Goal: Information Seeking & Learning: Learn about a topic

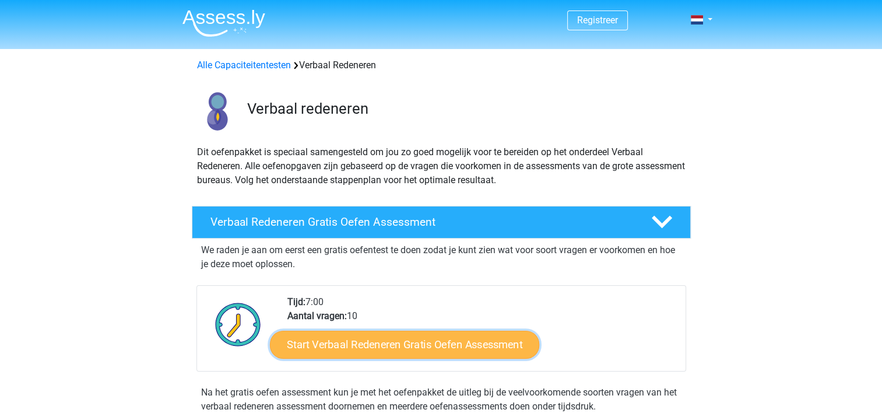
click at [454, 346] on link "Start Verbaal Redeneren Gratis Oefen Assessment" at bounding box center [404, 345] width 269 height 28
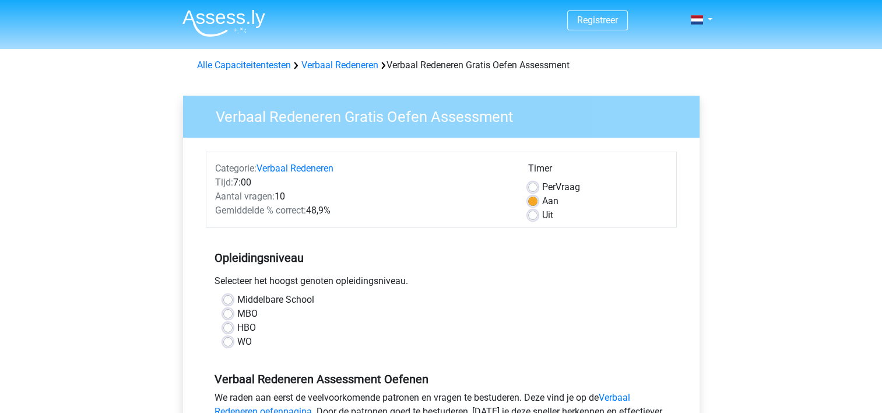
click at [234, 298] on div "Middelbare School" at bounding box center [441, 300] width 436 height 14
click at [237, 300] on label "Middelbare School" at bounding box center [275, 300] width 77 height 14
click at [227, 300] on input "Middelbare School" at bounding box center [227, 299] width 9 height 12
radio input "true"
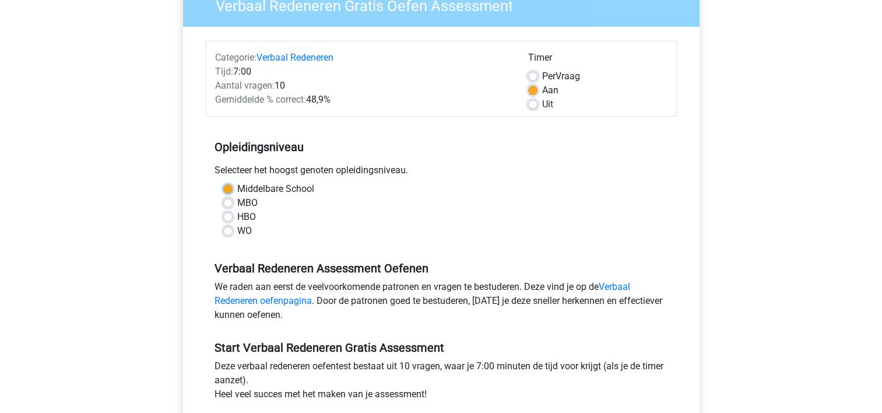
scroll to position [164, 0]
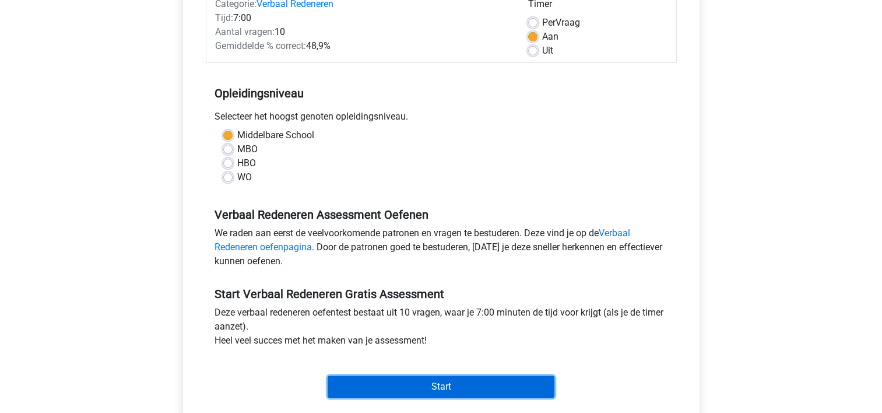
click at [440, 385] on input "Start" at bounding box center [441, 386] width 227 height 22
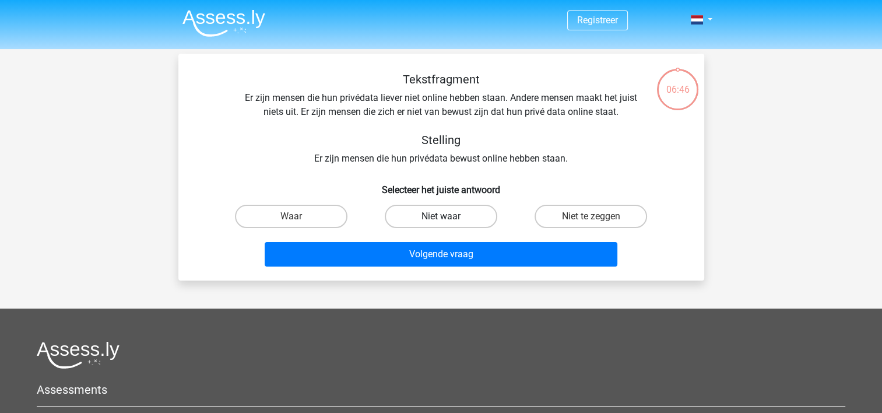
click at [458, 217] on label "Niet waar" at bounding box center [441, 216] width 113 height 23
click at [448, 217] on input "Niet waar" at bounding box center [445, 220] width 8 height 8
radio input "true"
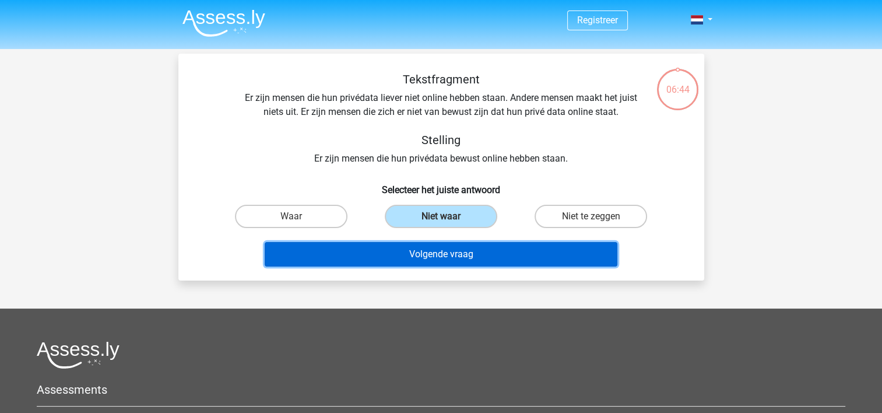
click at [450, 252] on button "Volgende vraag" at bounding box center [441, 254] width 353 height 24
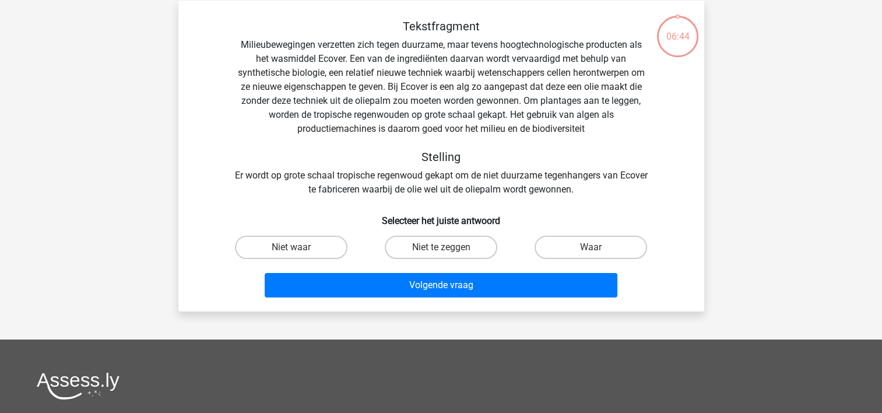
scroll to position [54, 0]
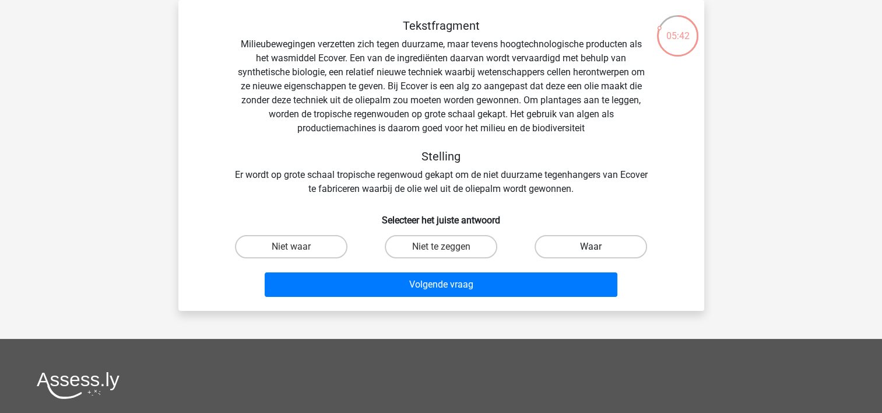
click at [641, 246] on label "Waar" at bounding box center [591, 246] width 113 height 23
click at [599, 247] on input "Waar" at bounding box center [595, 251] width 8 height 8
radio input "true"
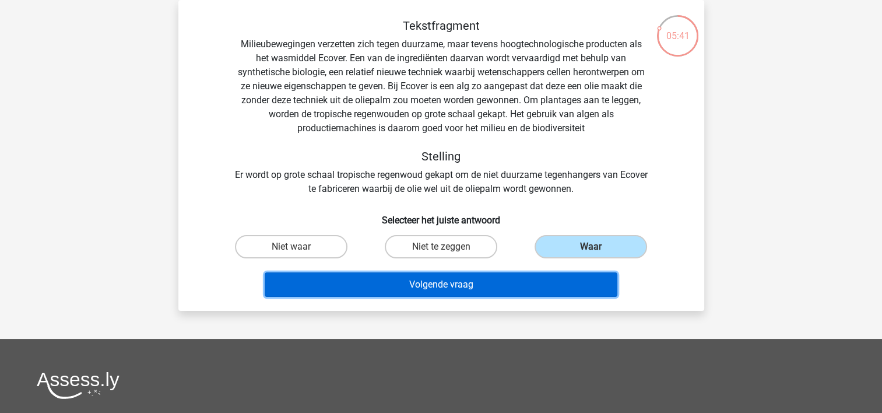
click at [471, 284] on button "Volgende vraag" at bounding box center [441, 284] width 353 height 24
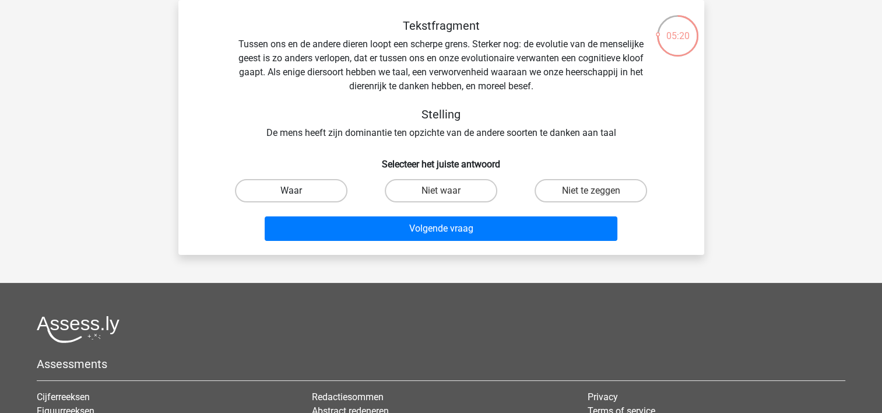
click at [294, 189] on label "Waar" at bounding box center [291, 190] width 113 height 23
click at [294, 191] on input "Waar" at bounding box center [295, 195] width 8 height 8
radio input "true"
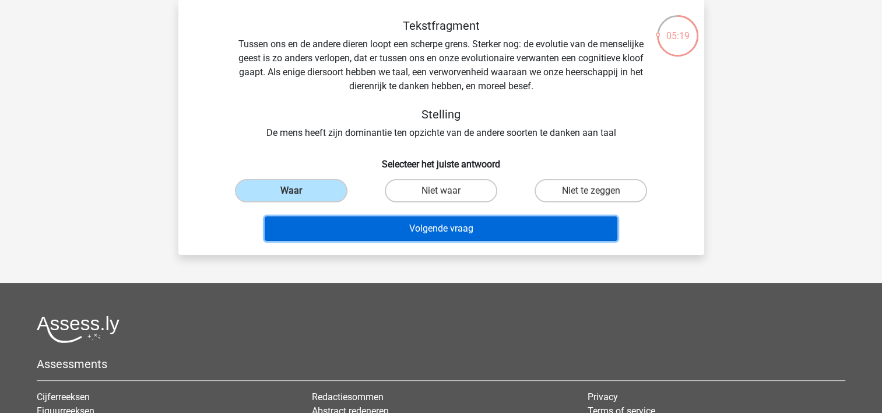
click at [447, 224] on button "Volgende vraag" at bounding box center [441, 228] width 353 height 24
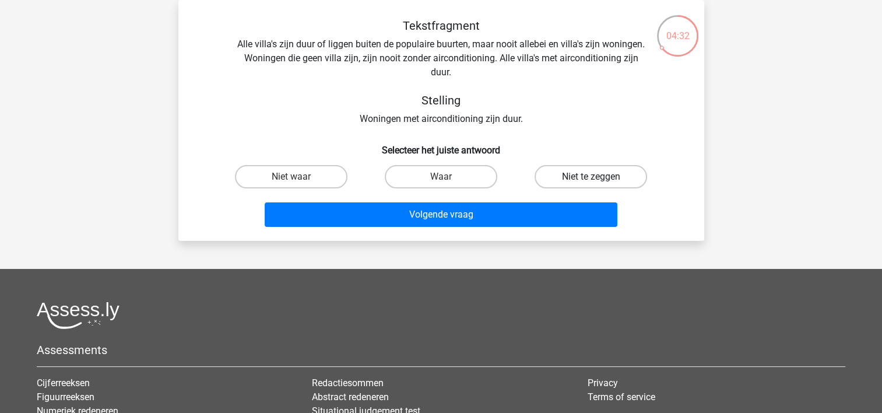
click at [584, 176] on label "Niet te zeggen" at bounding box center [591, 176] width 113 height 23
click at [591, 177] on input "Niet te zeggen" at bounding box center [595, 181] width 8 height 8
radio input "true"
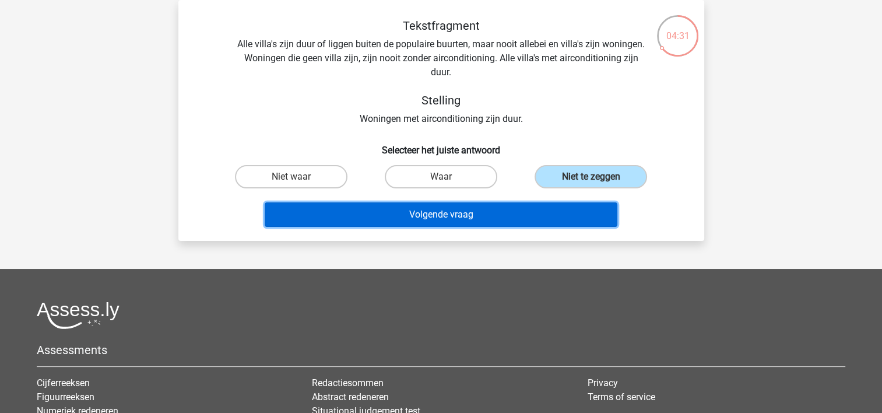
click at [498, 211] on button "Volgende vraag" at bounding box center [441, 214] width 353 height 24
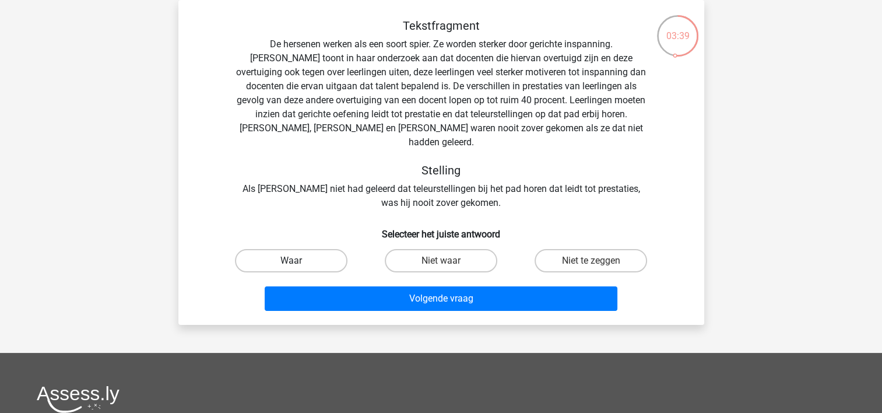
click at [282, 249] on label "Waar" at bounding box center [291, 260] width 113 height 23
click at [291, 261] on input "Waar" at bounding box center [295, 265] width 8 height 8
radio input "true"
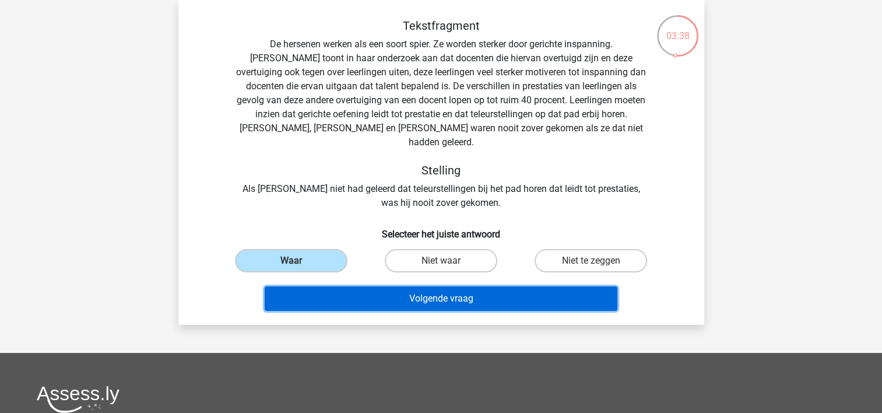
click at [385, 286] on button "Volgende vraag" at bounding box center [441, 298] width 353 height 24
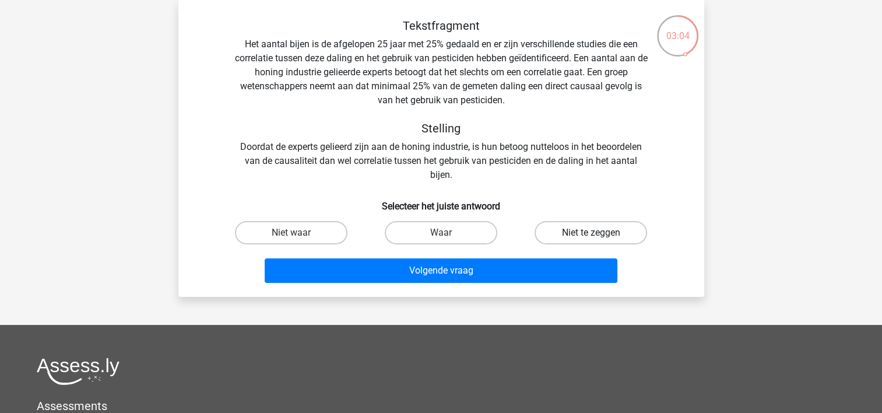
click at [592, 231] on label "Niet te zeggen" at bounding box center [591, 232] width 113 height 23
click at [592, 233] on input "Niet te zeggen" at bounding box center [595, 237] width 8 height 8
radio input "true"
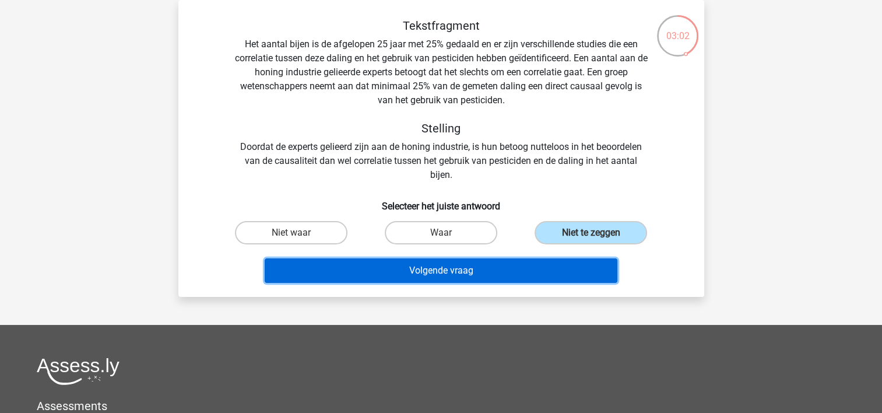
click at [496, 270] on button "Volgende vraag" at bounding box center [441, 270] width 353 height 24
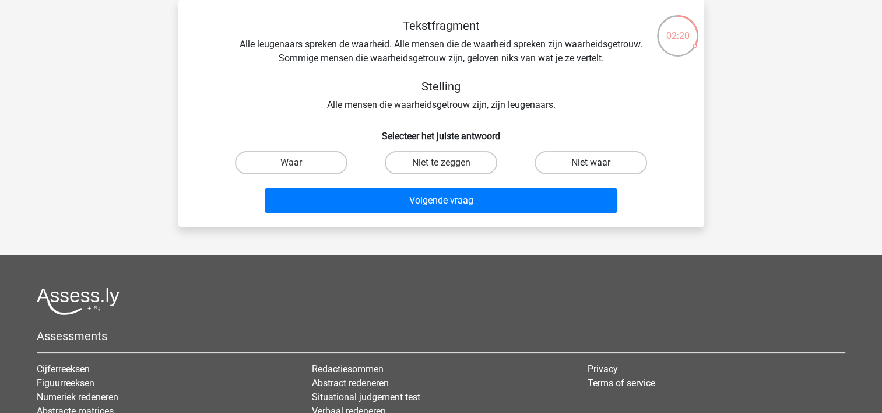
click at [575, 161] on label "Niet waar" at bounding box center [591, 162] width 113 height 23
click at [591, 163] on input "Niet waar" at bounding box center [595, 167] width 8 height 8
radio input "true"
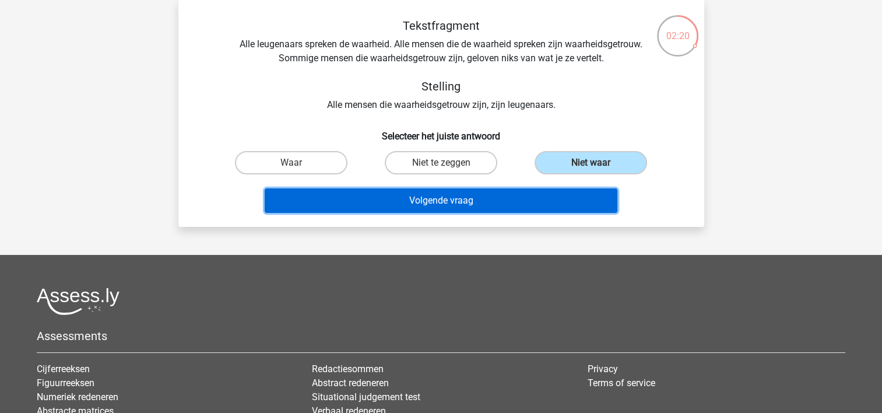
click at [511, 198] on button "Volgende vraag" at bounding box center [441, 200] width 353 height 24
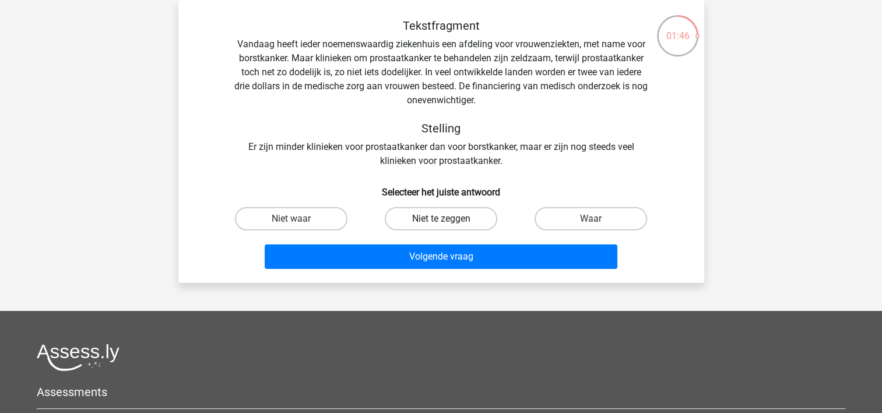
click at [417, 215] on label "Niet te zeggen" at bounding box center [441, 218] width 113 height 23
click at [441, 219] on input "Niet te zeggen" at bounding box center [445, 223] width 8 height 8
radio input "true"
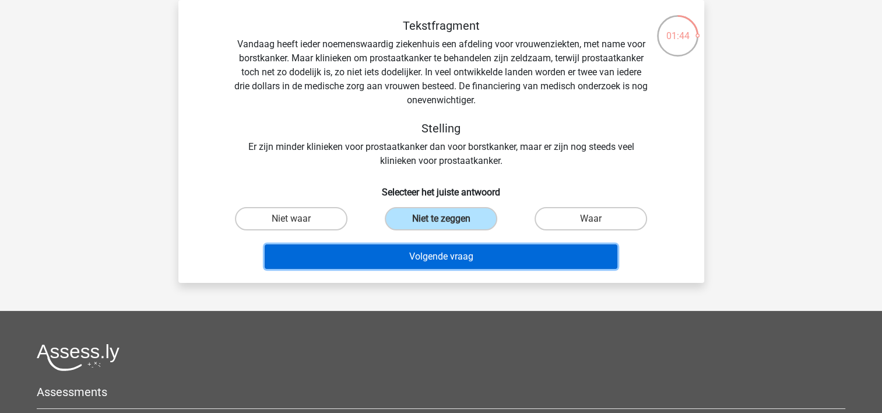
click at [409, 256] on button "Volgende vraag" at bounding box center [441, 256] width 353 height 24
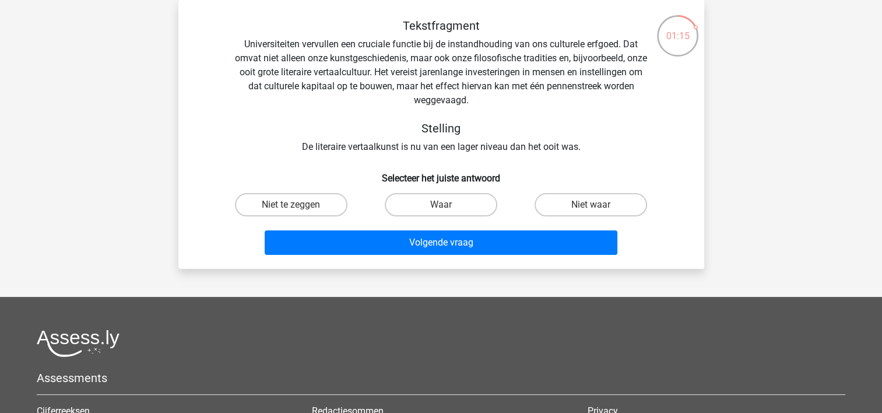
drag, startPoint x: 593, startPoint y: 204, endPoint x: 607, endPoint y: 135, distance: 70.8
click at [607, 135] on div "Tekstfragment Universiteiten vervullen een cruciale functie bij de instandhoudi…" at bounding box center [441, 139] width 516 height 241
click at [289, 203] on label "Niet te zeggen" at bounding box center [291, 204] width 113 height 23
click at [291, 205] on input "Niet te zeggen" at bounding box center [295, 209] width 8 height 8
radio input "true"
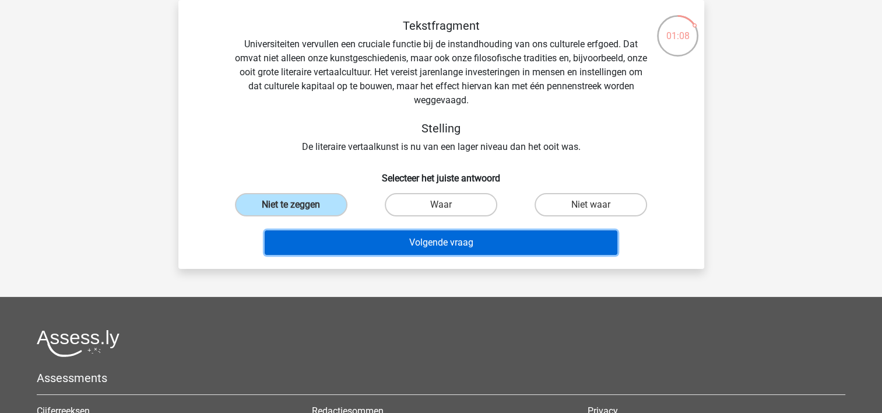
click at [440, 249] on button "Volgende vraag" at bounding box center [441, 242] width 353 height 24
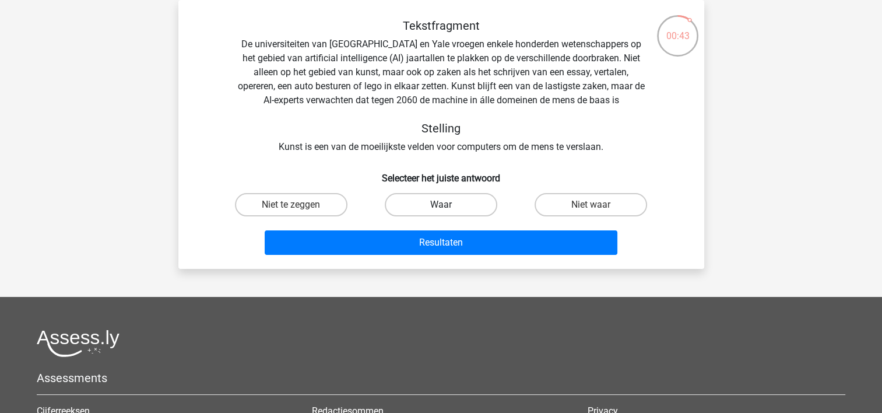
click at [443, 199] on label "Waar" at bounding box center [441, 204] width 113 height 23
click at [443, 205] on input "Waar" at bounding box center [445, 209] width 8 height 8
radio input "true"
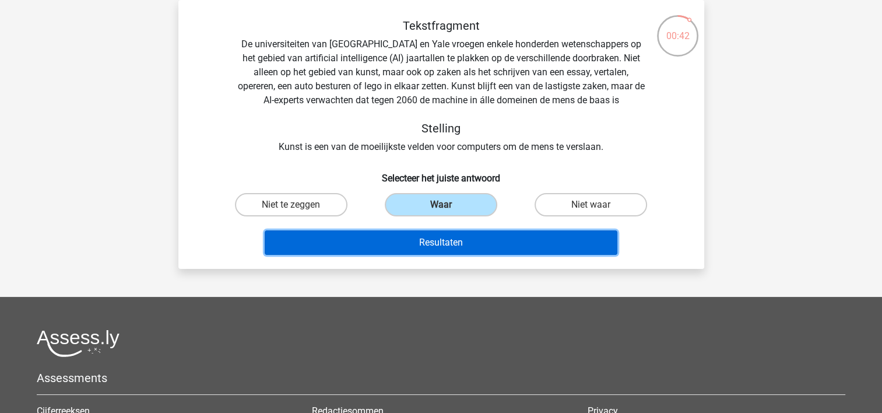
click at [444, 243] on button "Resultaten" at bounding box center [441, 242] width 353 height 24
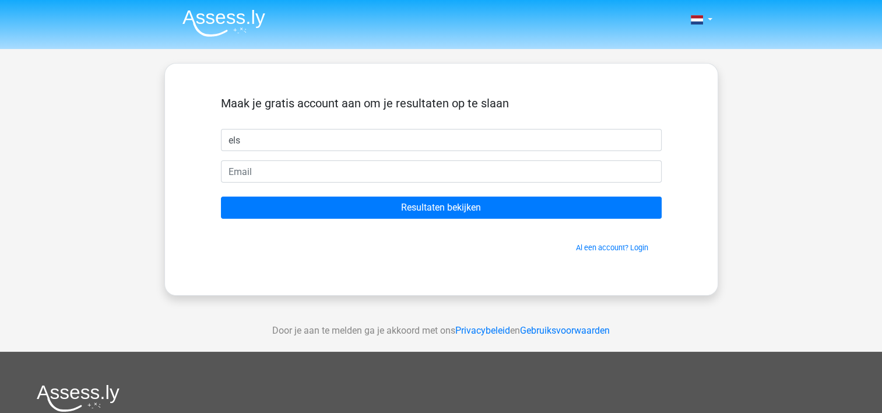
type input "els"
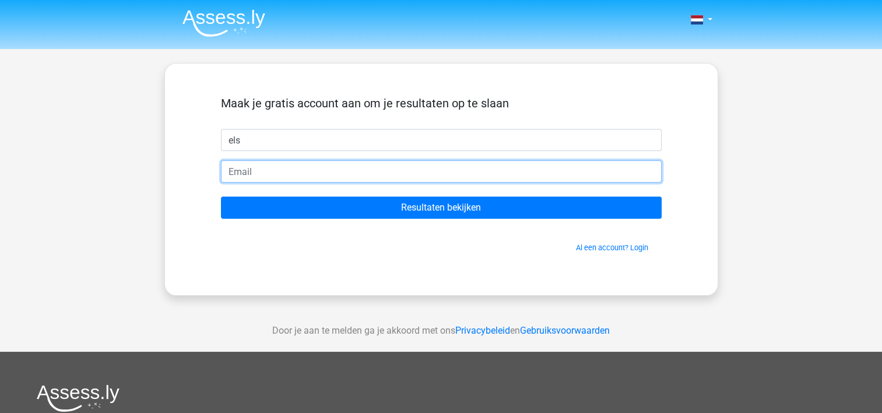
click at [344, 171] on input "email" at bounding box center [441, 171] width 441 height 22
type input "e.verdonck.ev@gmail.com"
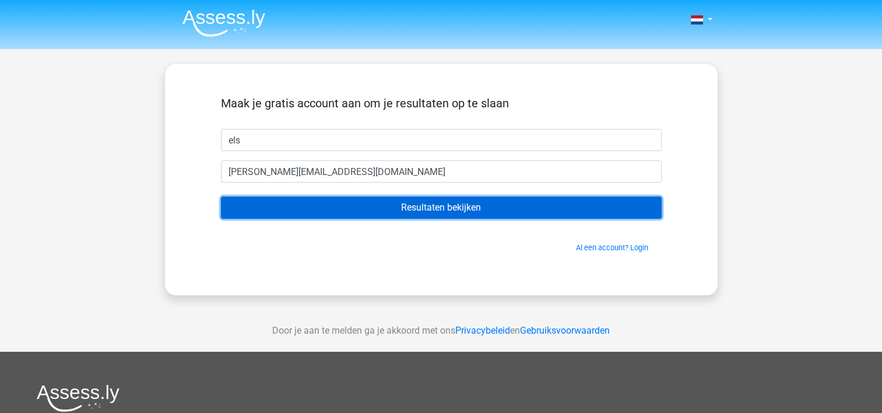
click at [323, 211] on input "Resultaten bekijken" at bounding box center [441, 207] width 441 height 22
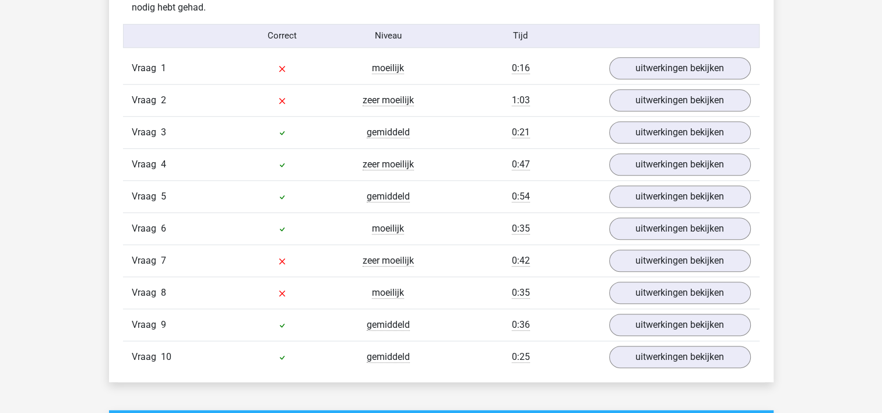
scroll to position [958, 0]
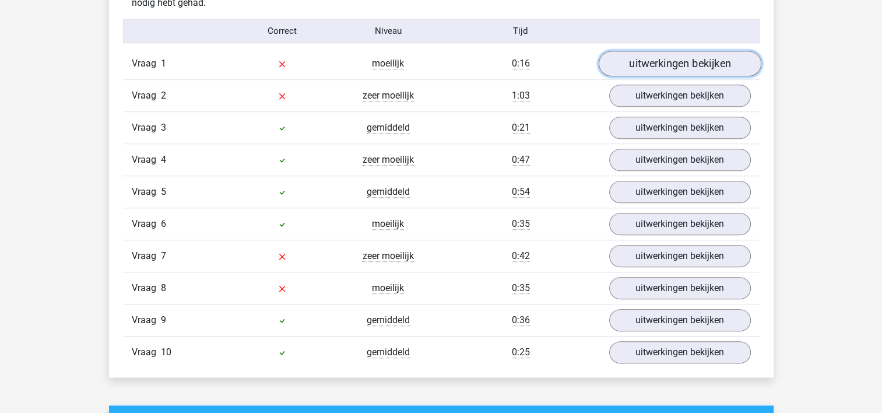
click at [666, 60] on link "uitwerkingen bekijken" at bounding box center [679, 64] width 163 height 26
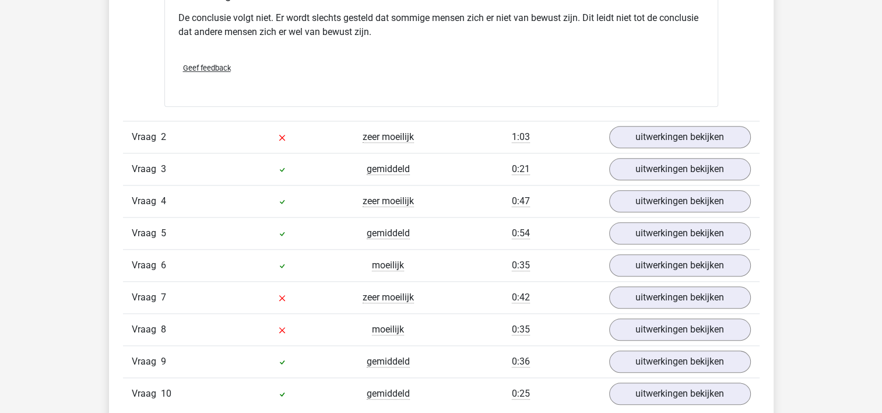
scroll to position [1259, 0]
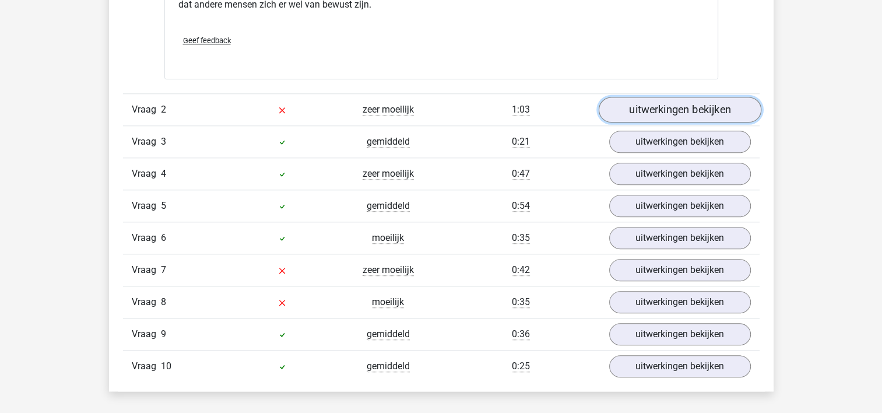
click at [646, 107] on link "uitwerkingen bekijken" at bounding box center [679, 110] width 163 height 26
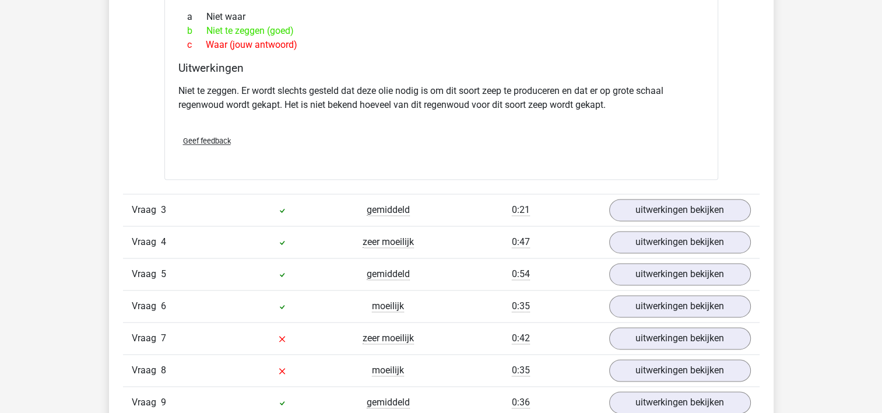
scroll to position [1604, 0]
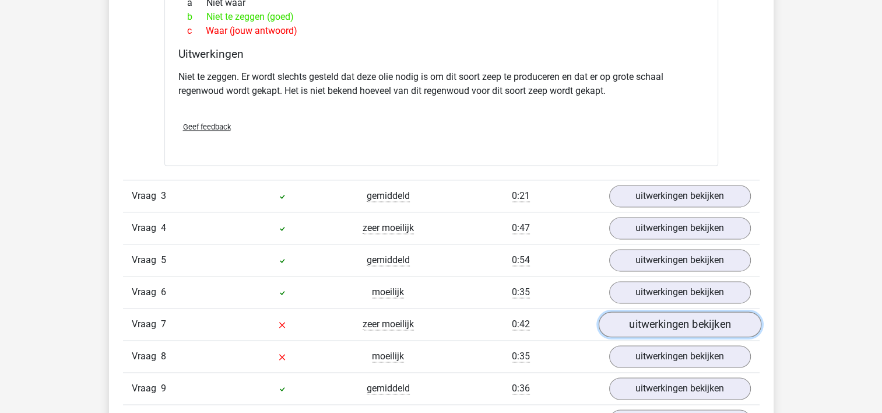
click at [655, 319] on link "uitwerkingen bekijken" at bounding box center [679, 324] width 163 height 26
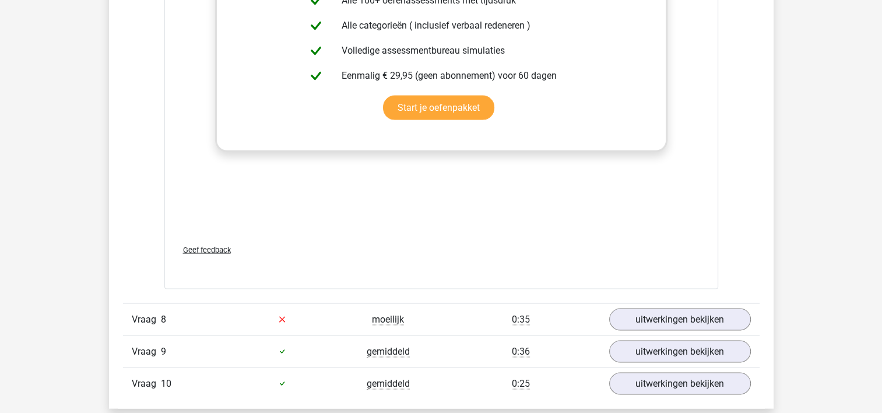
scroll to position [2283, 0]
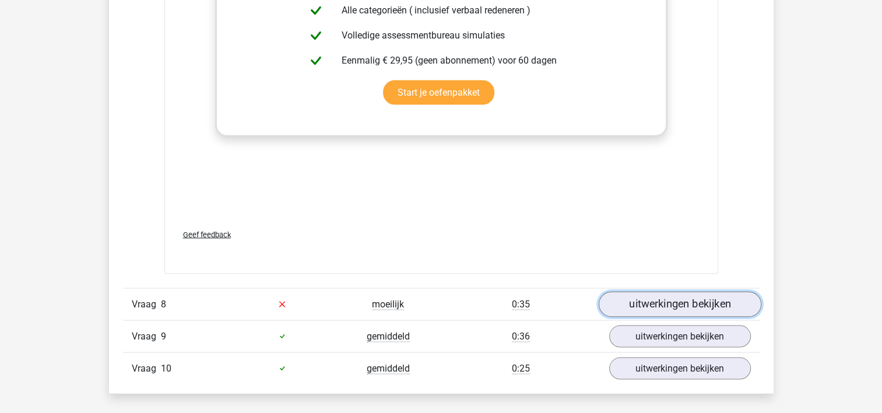
click at [660, 298] on link "uitwerkingen bekijken" at bounding box center [679, 304] width 163 height 26
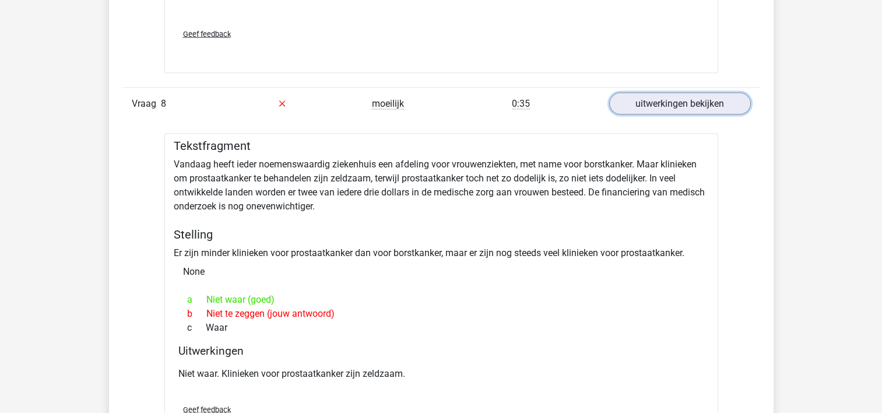
scroll to position [2486, 0]
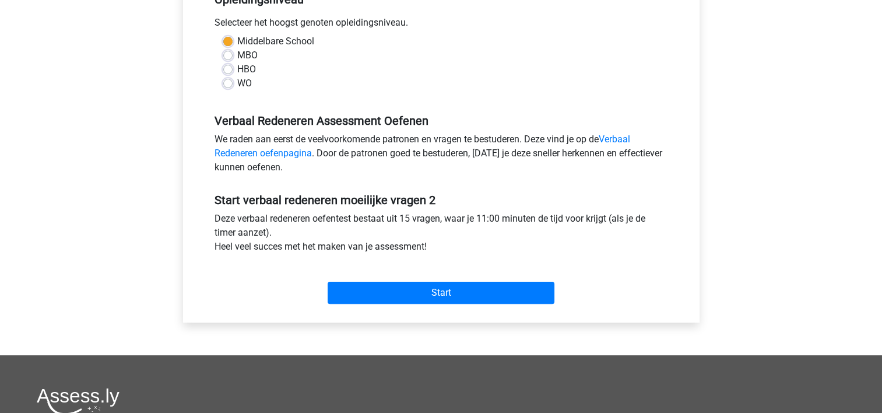
scroll to position [270, 0]
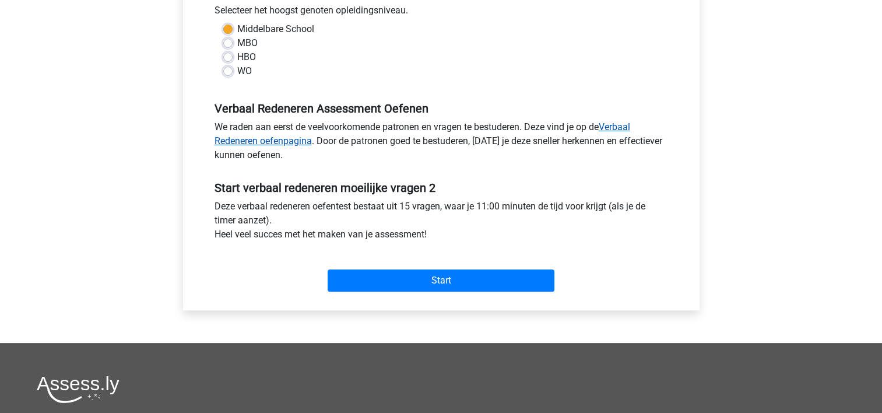
click at [298, 144] on link "Verbaal Redeneren oefenpagina" at bounding box center [423, 133] width 416 height 25
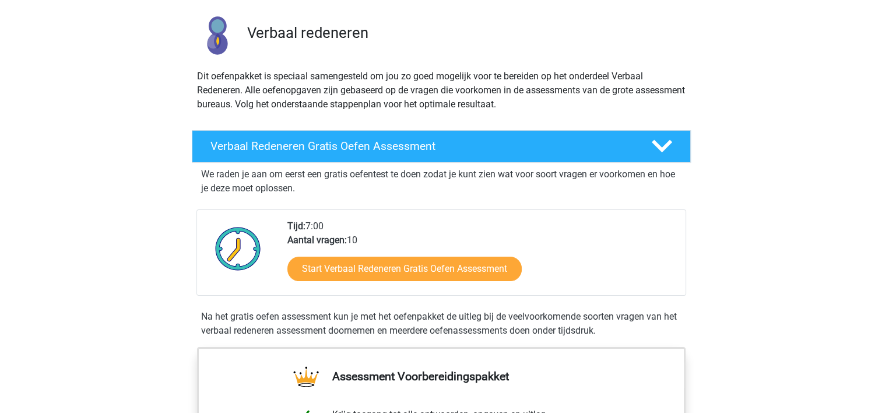
scroll to position [48, 0]
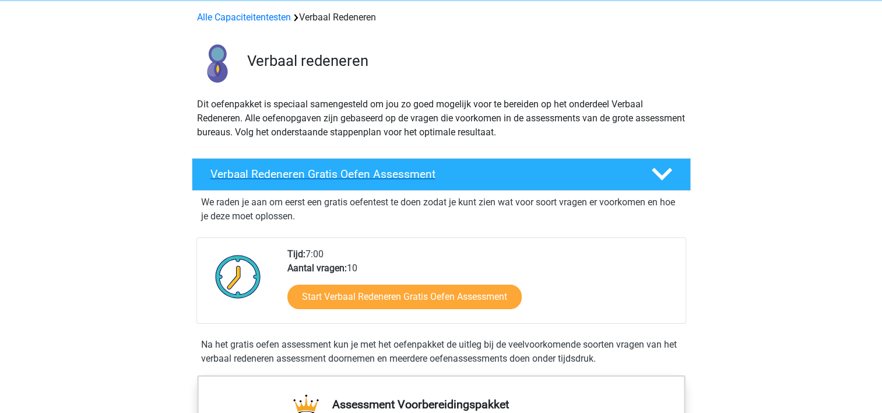
click at [551, 177] on h4 "Verbaal Redeneren Gratis Oefen Assessment" at bounding box center [421, 173] width 422 height 13
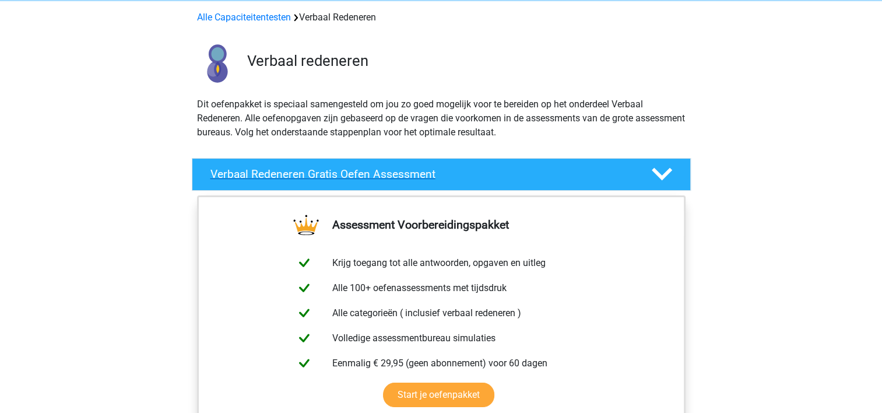
click at [551, 177] on h4 "Verbaal Redeneren Gratis Oefen Assessment" at bounding box center [421, 173] width 422 height 13
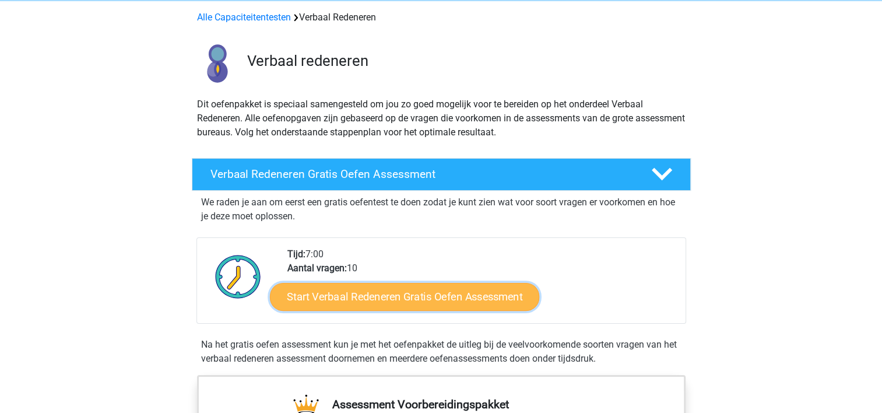
click at [444, 295] on link "Start Verbaal Redeneren Gratis Oefen Assessment" at bounding box center [404, 297] width 269 height 28
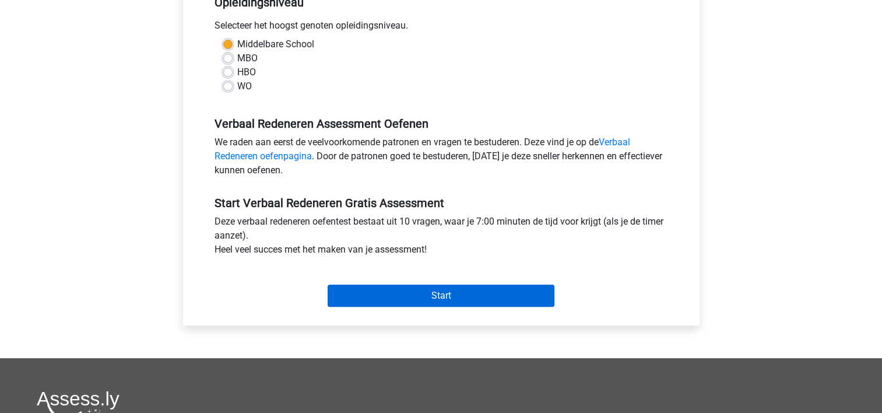
scroll to position [259, 0]
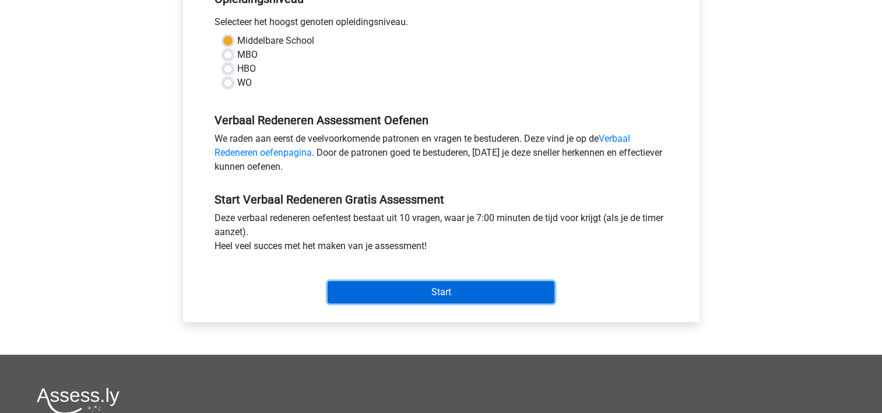
click at [456, 290] on input "Start" at bounding box center [441, 292] width 227 height 22
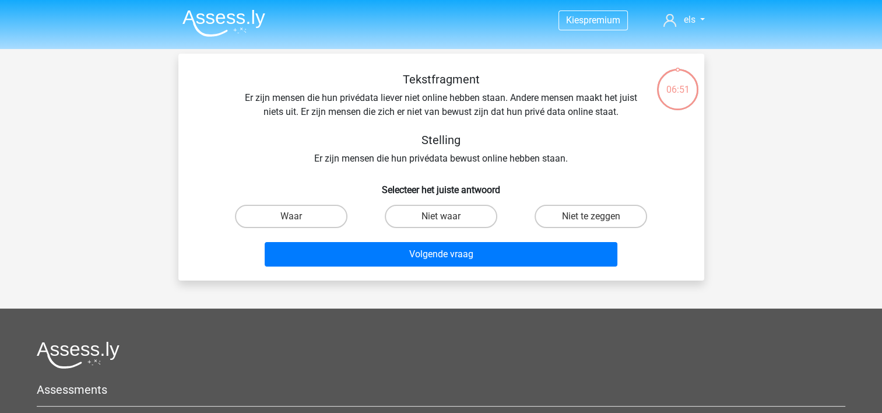
drag, startPoint x: 558, startPoint y: 212, endPoint x: 551, endPoint y: 231, distance: 20.5
click at [558, 213] on label "Niet te zeggen" at bounding box center [591, 216] width 113 height 23
click at [591, 216] on input "Niet te zeggen" at bounding box center [595, 220] width 8 height 8
radio input "true"
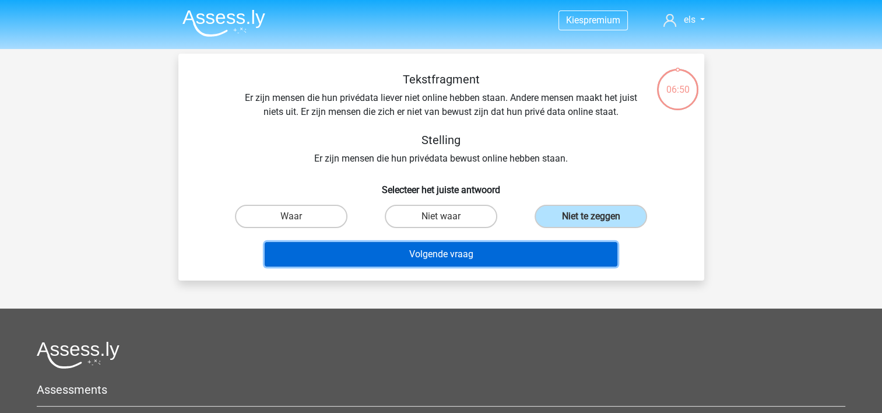
click at [503, 256] on button "Volgende vraag" at bounding box center [441, 254] width 353 height 24
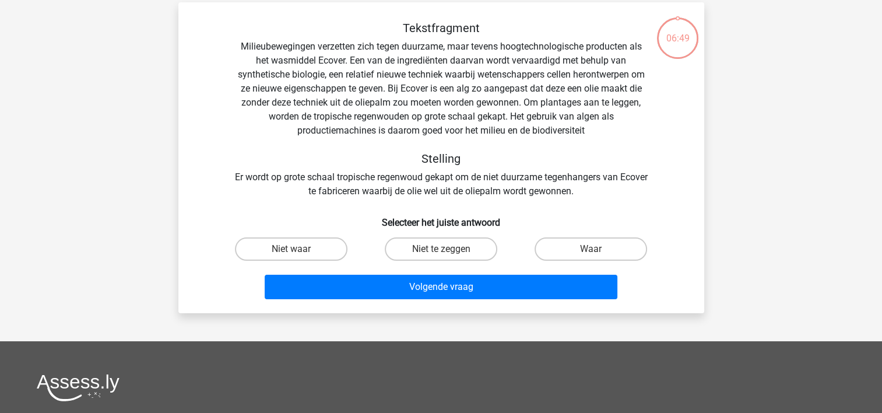
scroll to position [54, 0]
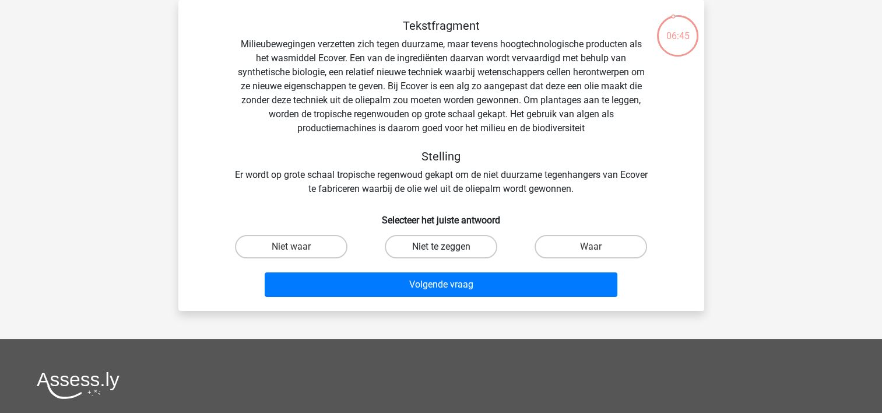
click at [467, 247] on label "Niet te zeggen" at bounding box center [441, 246] width 113 height 23
click at [448, 247] on input "Niet te zeggen" at bounding box center [445, 251] width 8 height 8
radio input "true"
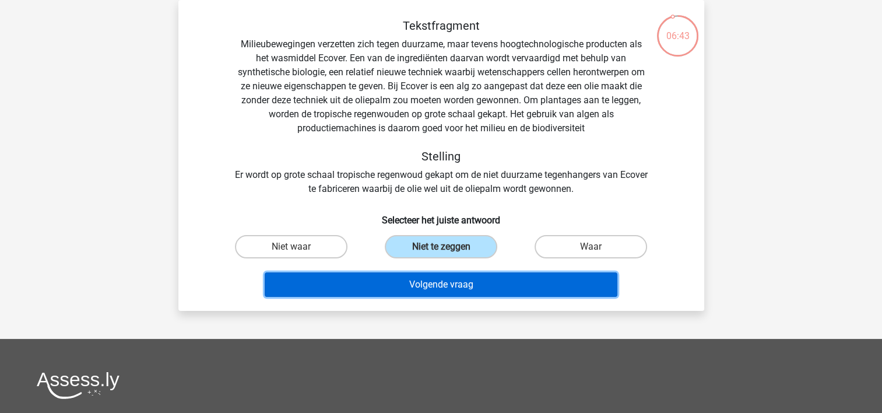
click at [462, 285] on button "Volgende vraag" at bounding box center [441, 284] width 353 height 24
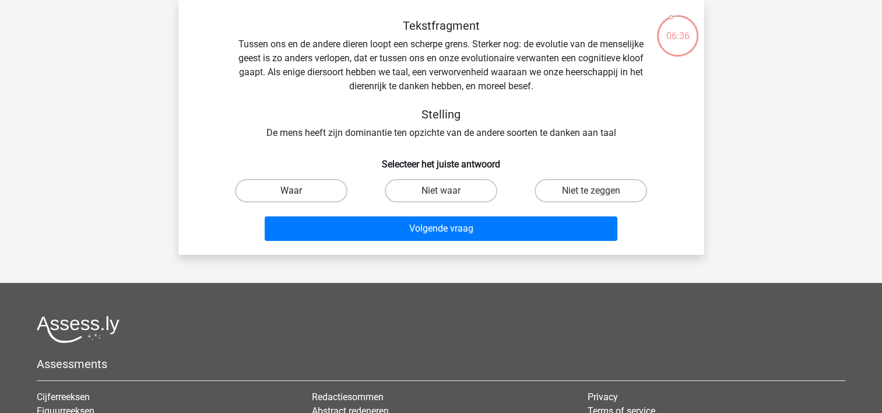
click at [287, 187] on label "Waar" at bounding box center [291, 190] width 113 height 23
click at [291, 191] on input "Waar" at bounding box center [295, 195] width 8 height 8
radio input "true"
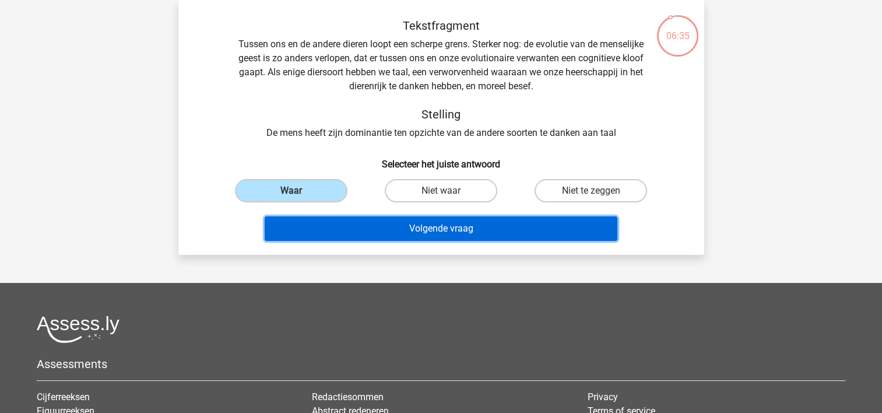
click at [308, 226] on button "Volgende vraag" at bounding box center [441, 228] width 353 height 24
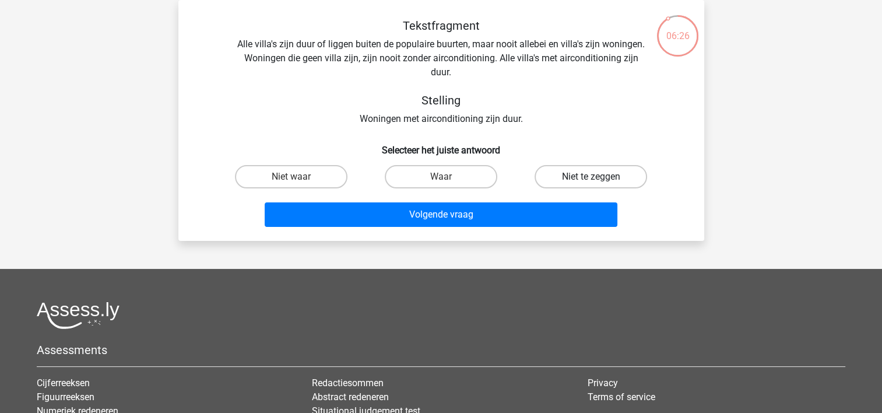
click at [635, 176] on label "Niet te zeggen" at bounding box center [591, 176] width 113 height 23
click at [599, 177] on input "Niet te zeggen" at bounding box center [595, 181] width 8 height 8
radio input "true"
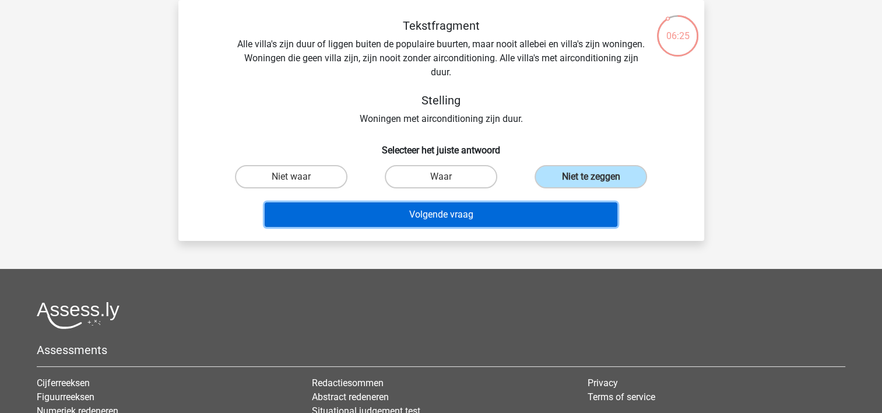
click at [542, 213] on button "Volgende vraag" at bounding box center [441, 214] width 353 height 24
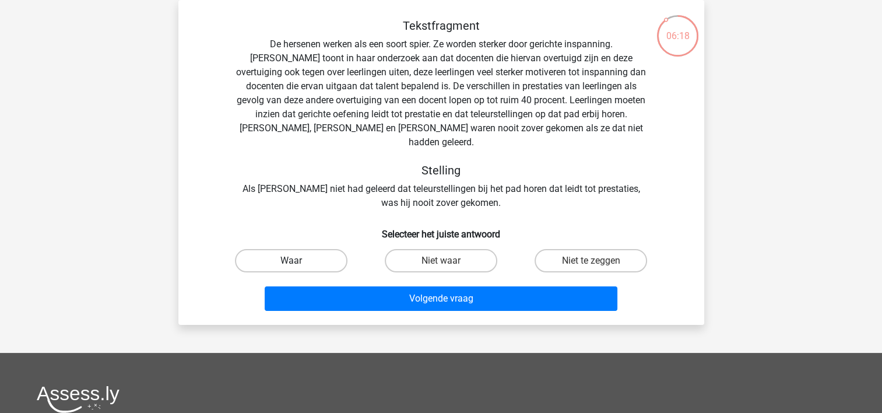
drag, startPoint x: 293, startPoint y: 245, endPoint x: 307, endPoint y: 250, distance: 15.3
click at [294, 249] on label "Waar" at bounding box center [291, 260] width 113 height 23
click at [294, 261] on input "Waar" at bounding box center [295, 265] width 8 height 8
radio input "true"
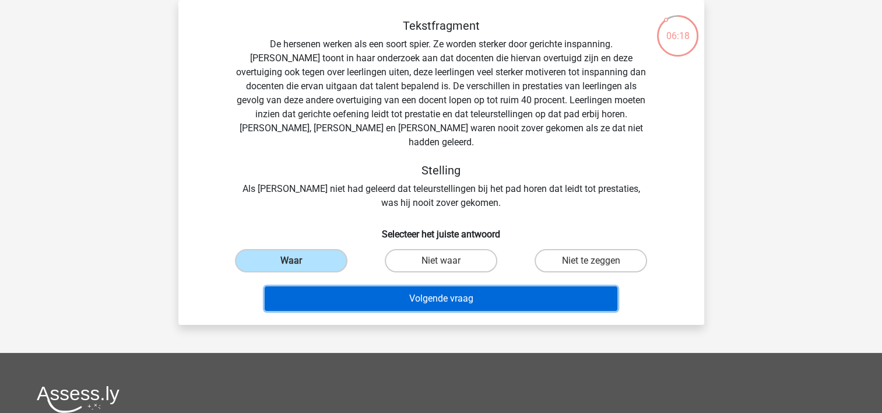
click at [329, 286] on button "Volgende vraag" at bounding box center [441, 298] width 353 height 24
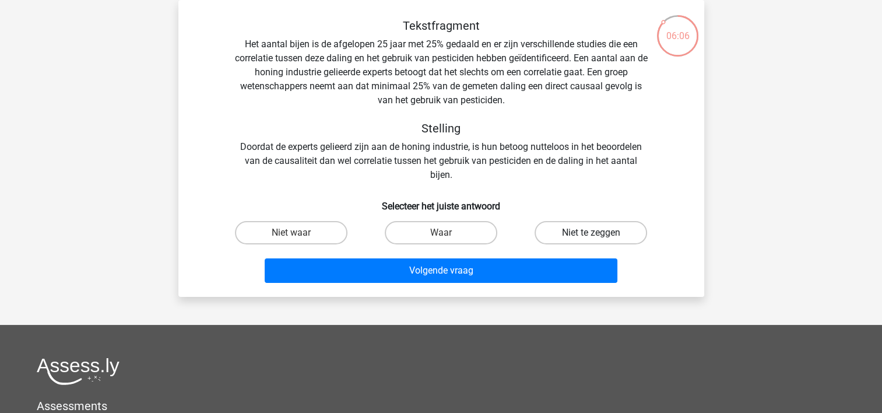
click at [613, 231] on label "Niet te zeggen" at bounding box center [591, 232] width 113 height 23
click at [599, 233] on input "Niet te zeggen" at bounding box center [595, 237] width 8 height 8
radio input "true"
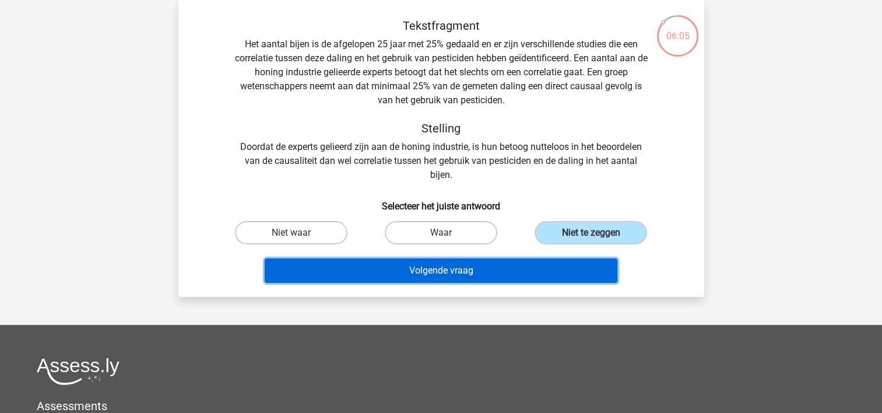
click at [516, 274] on button "Volgende vraag" at bounding box center [441, 270] width 353 height 24
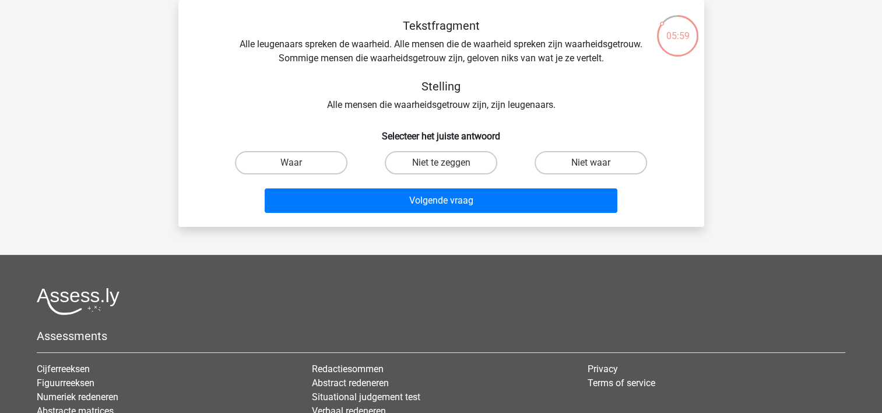
click at [448, 163] on input "Niet te zeggen" at bounding box center [445, 167] width 8 height 8
radio input "true"
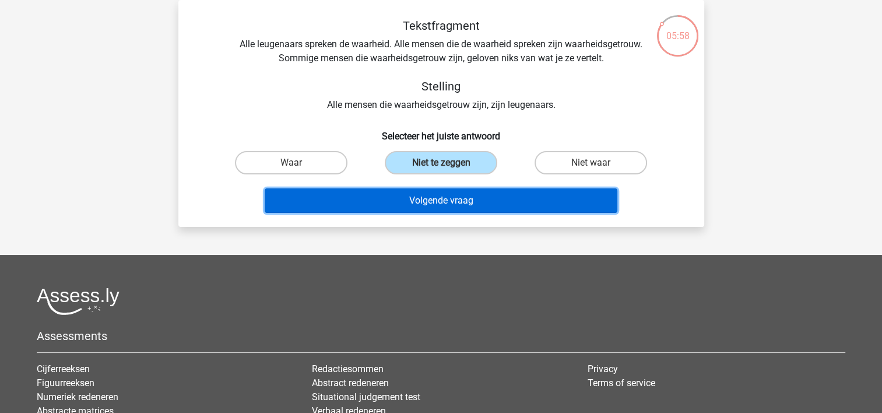
click at [476, 202] on button "Volgende vraag" at bounding box center [441, 200] width 353 height 24
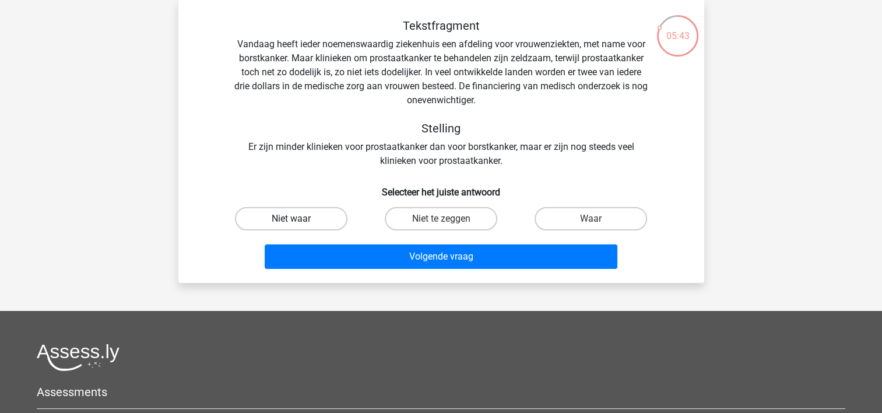
click at [305, 217] on label "Niet waar" at bounding box center [291, 218] width 113 height 23
click at [298, 219] on input "Niet waar" at bounding box center [295, 223] width 8 height 8
radio input "true"
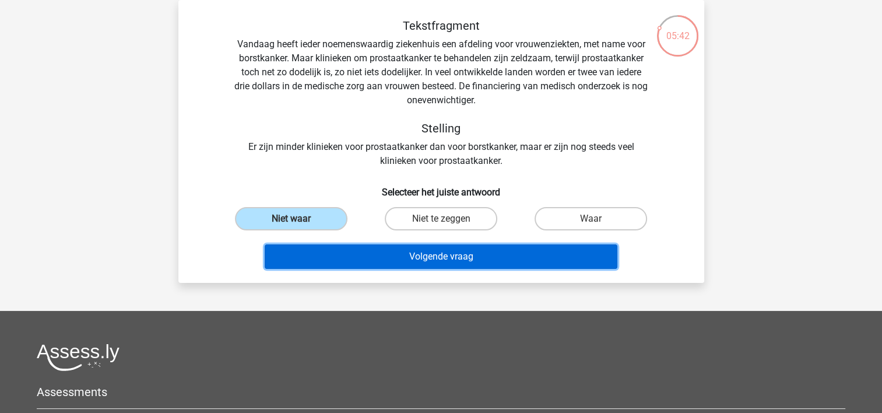
click at [357, 258] on button "Volgende vraag" at bounding box center [441, 256] width 353 height 24
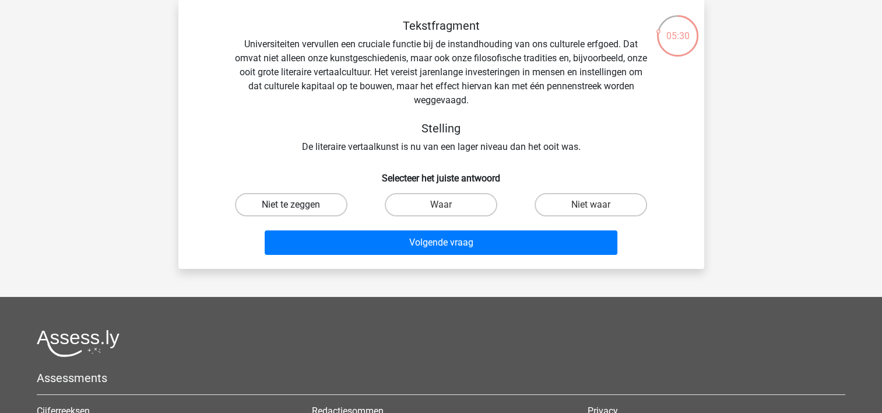
click at [304, 203] on label "Niet te zeggen" at bounding box center [291, 204] width 113 height 23
click at [298, 205] on input "Niet te zeggen" at bounding box center [295, 209] width 8 height 8
radio input "true"
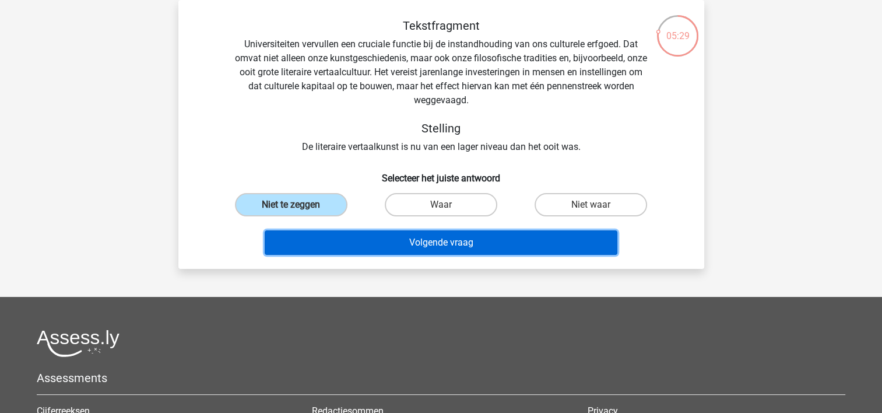
click at [354, 245] on button "Volgende vraag" at bounding box center [441, 242] width 353 height 24
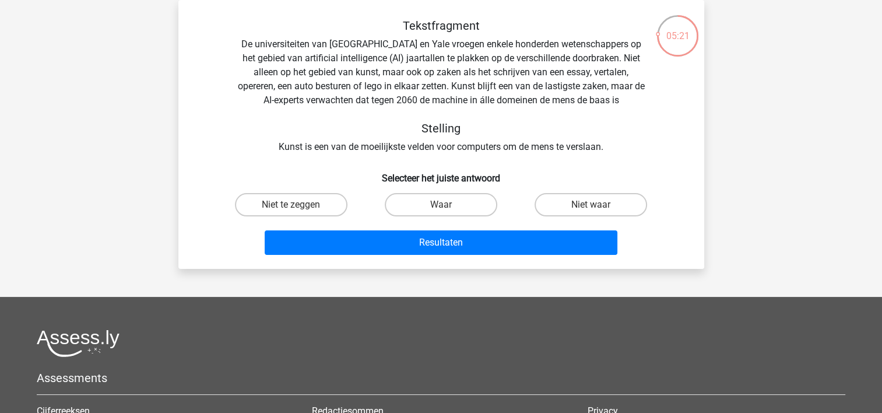
click at [447, 210] on input "Waar" at bounding box center [445, 209] width 8 height 8
radio input "true"
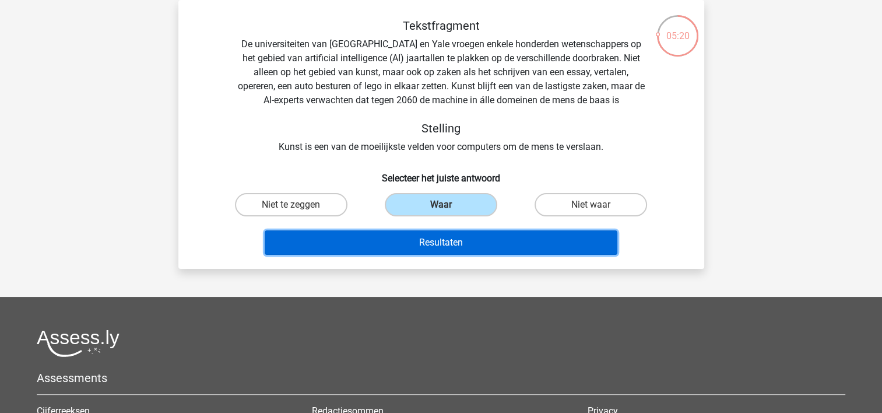
click at [448, 242] on button "Resultaten" at bounding box center [441, 242] width 353 height 24
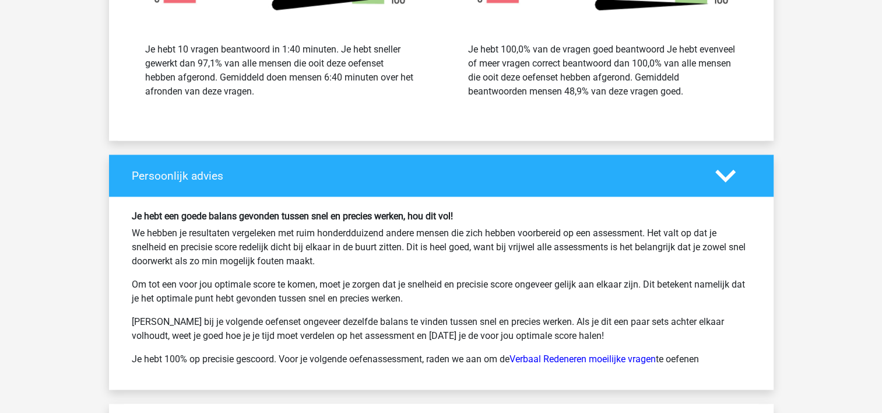
scroll to position [1652, 0]
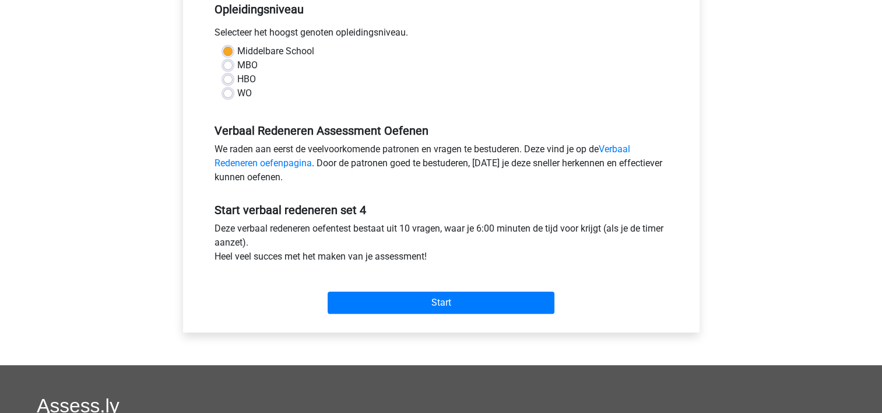
scroll to position [248, 0]
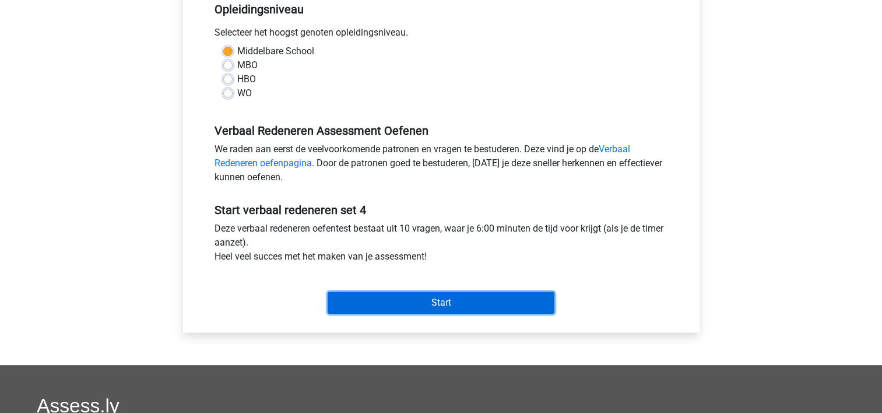
click at [458, 296] on input "Start" at bounding box center [441, 302] width 227 height 22
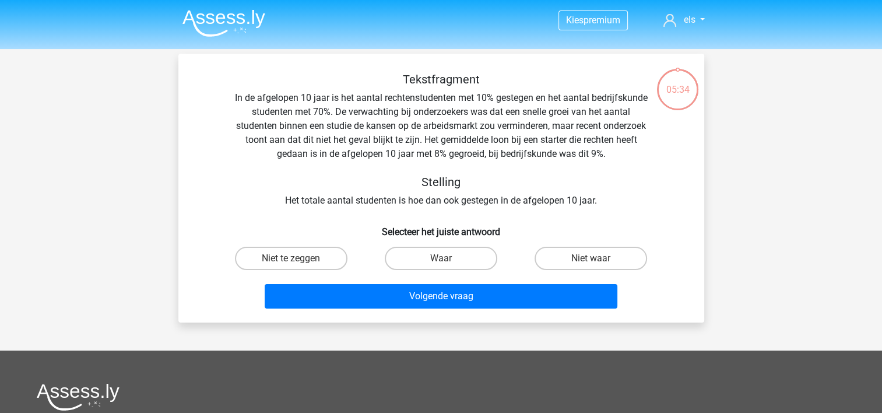
click at [446, 263] on input "Waar" at bounding box center [445, 262] width 8 height 8
radio input "true"
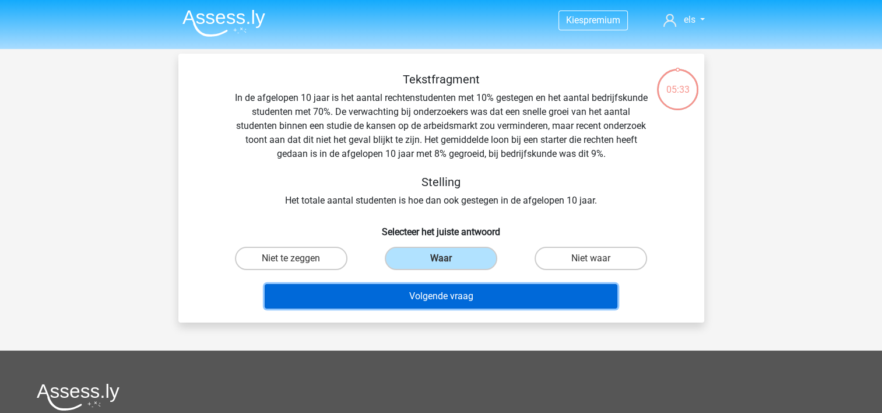
click at [455, 302] on button "Volgende vraag" at bounding box center [441, 296] width 353 height 24
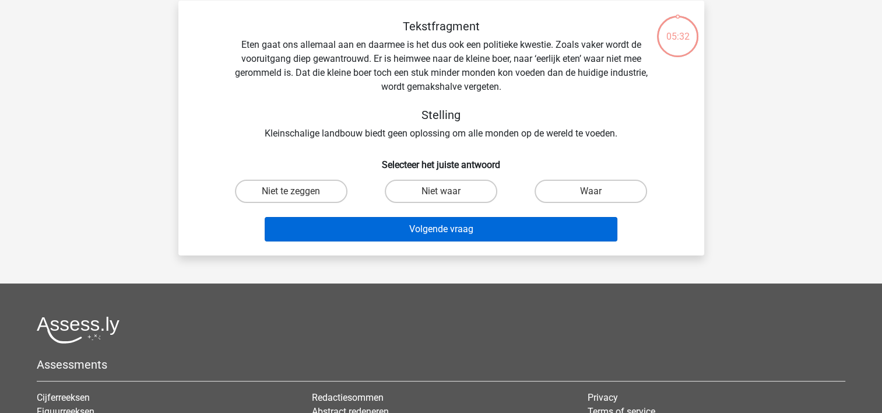
scroll to position [54, 0]
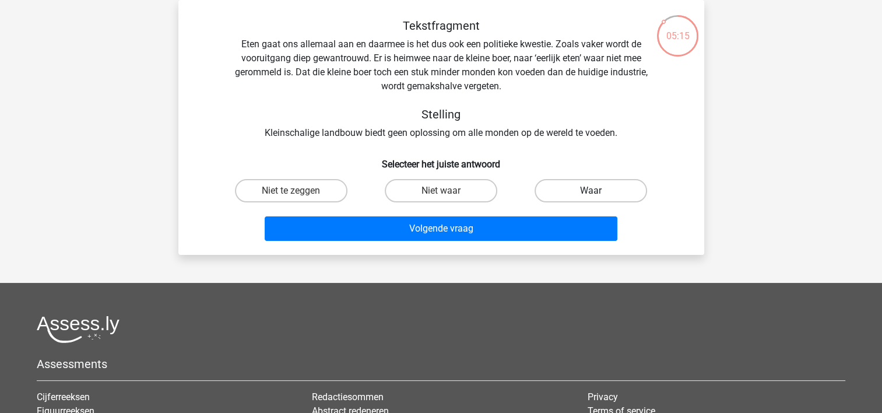
click at [617, 188] on label "Waar" at bounding box center [591, 190] width 113 height 23
click at [599, 191] on input "Waar" at bounding box center [595, 195] width 8 height 8
radio input "true"
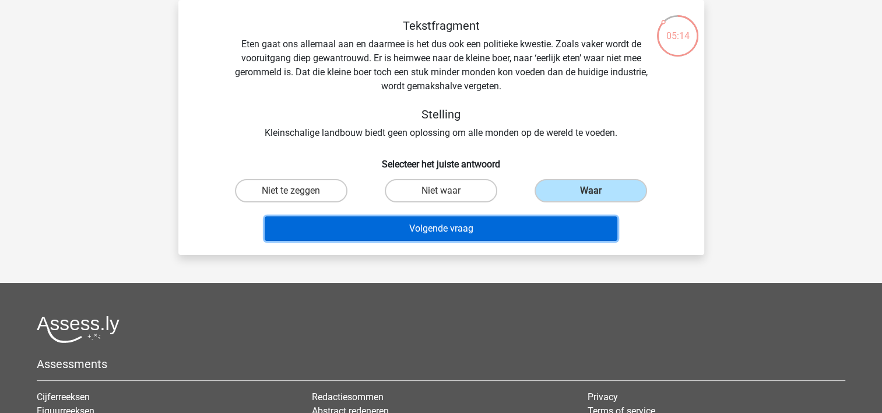
click at [514, 228] on button "Volgende vraag" at bounding box center [441, 228] width 353 height 24
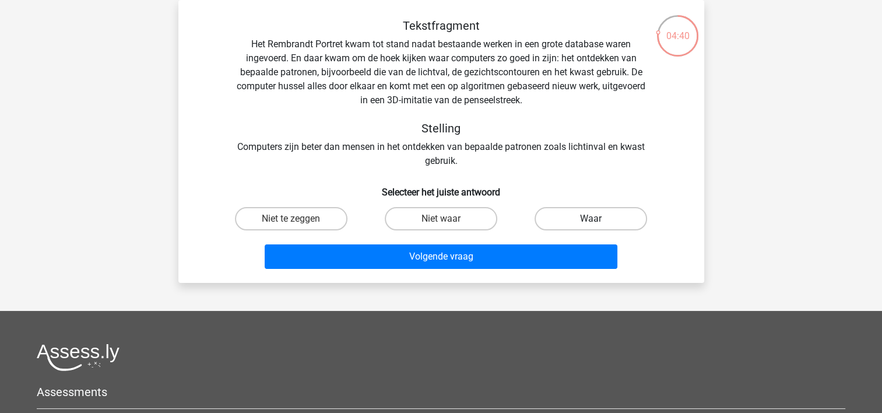
click at [585, 218] on label "Waar" at bounding box center [591, 218] width 113 height 23
click at [591, 219] on input "Waar" at bounding box center [595, 223] width 8 height 8
radio input "true"
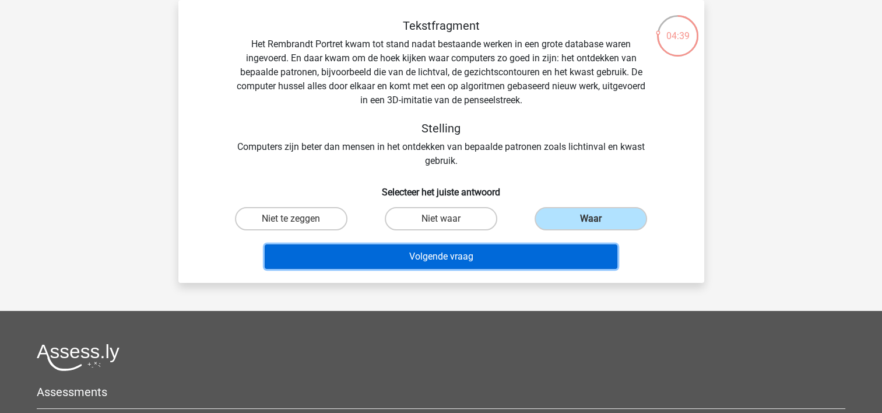
click at [468, 258] on button "Volgende vraag" at bounding box center [441, 256] width 353 height 24
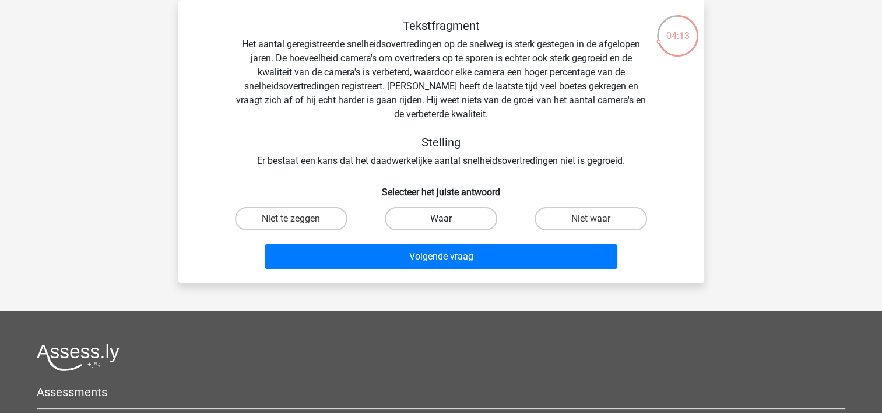
click at [468, 220] on label "Waar" at bounding box center [441, 218] width 113 height 23
click at [448, 220] on input "Waar" at bounding box center [445, 223] width 8 height 8
radio input "true"
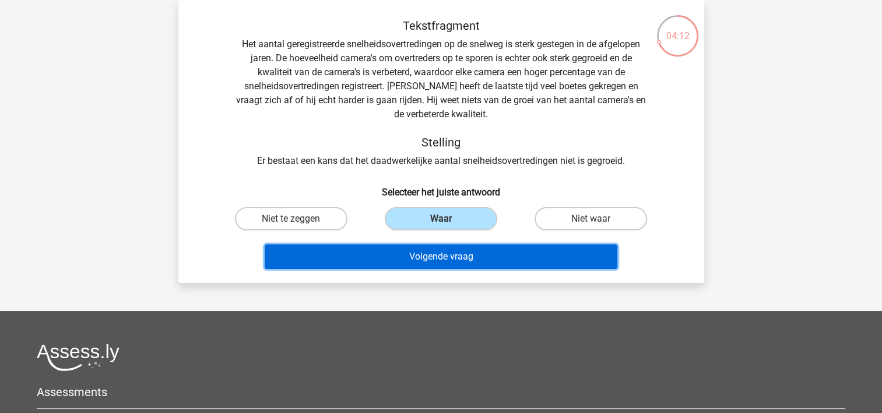
click at [447, 254] on button "Volgende vraag" at bounding box center [441, 256] width 353 height 24
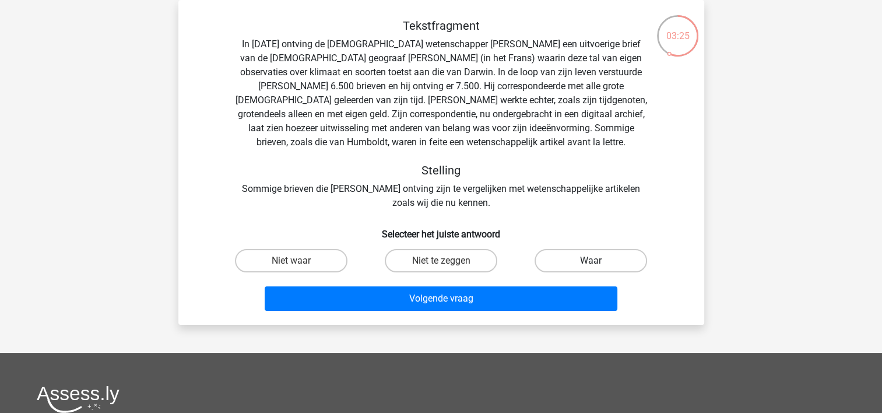
click at [588, 258] on label "Waar" at bounding box center [591, 260] width 113 height 23
click at [591, 261] on input "Waar" at bounding box center [595, 265] width 8 height 8
radio input "true"
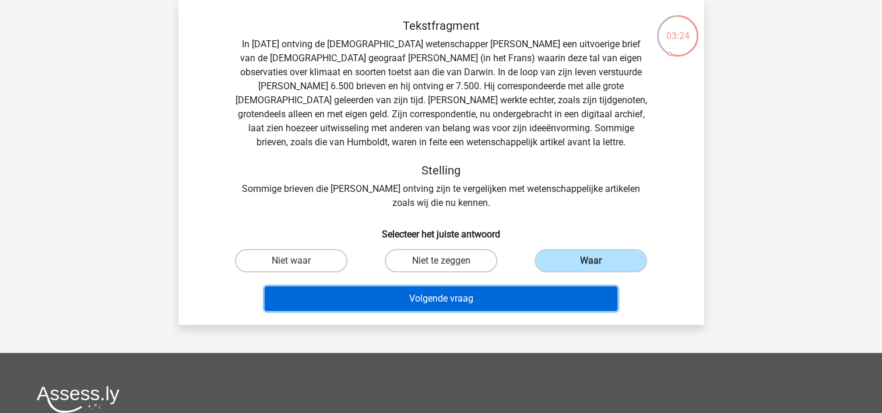
click at [444, 296] on button "Volgende vraag" at bounding box center [441, 298] width 353 height 24
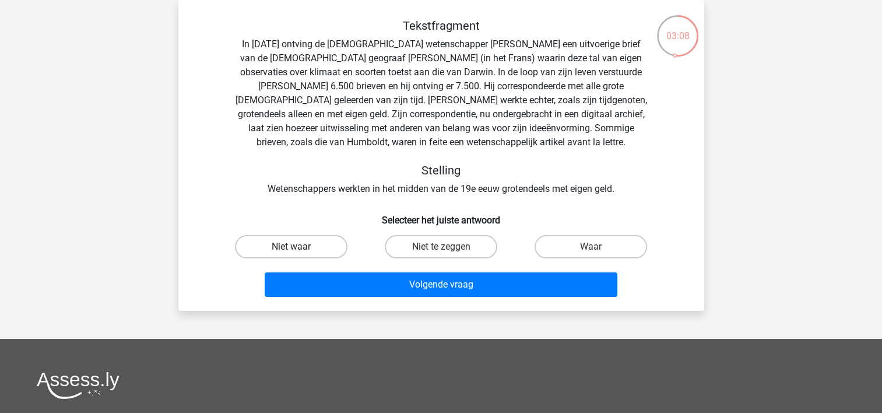
click at [312, 244] on label "Niet waar" at bounding box center [291, 246] width 113 height 23
click at [298, 247] on input "Niet waar" at bounding box center [295, 251] width 8 height 8
radio input "true"
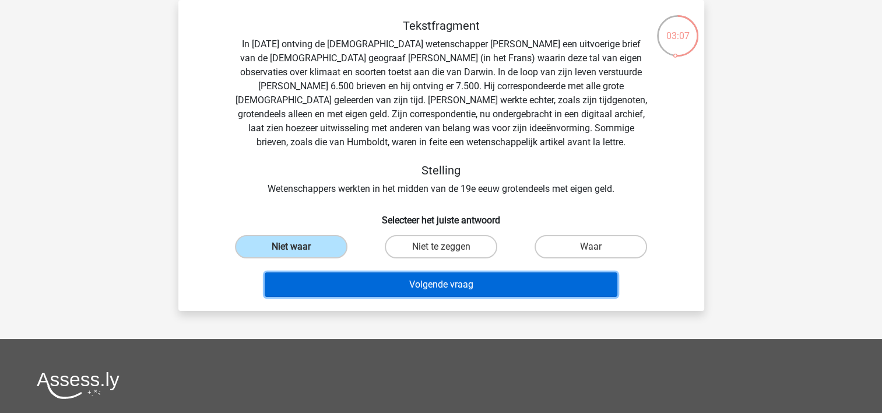
click at [475, 286] on button "Volgende vraag" at bounding box center [441, 284] width 353 height 24
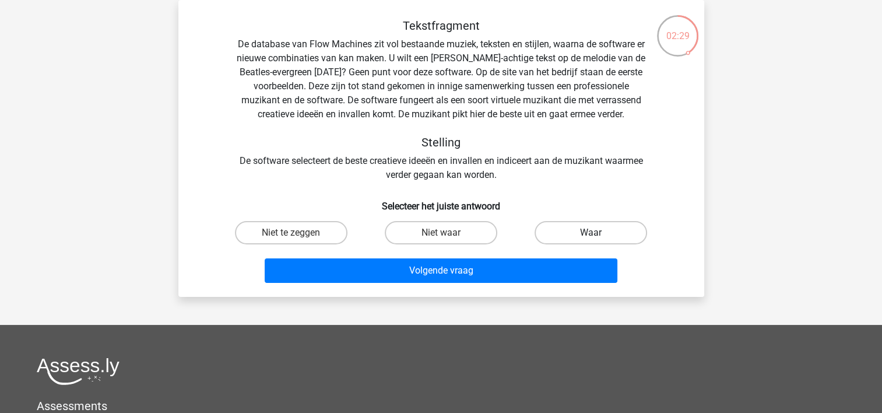
click at [578, 231] on label "Waar" at bounding box center [591, 232] width 113 height 23
click at [591, 233] on input "Waar" at bounding box center [595, 237] width 8 height 8
radio input "true"
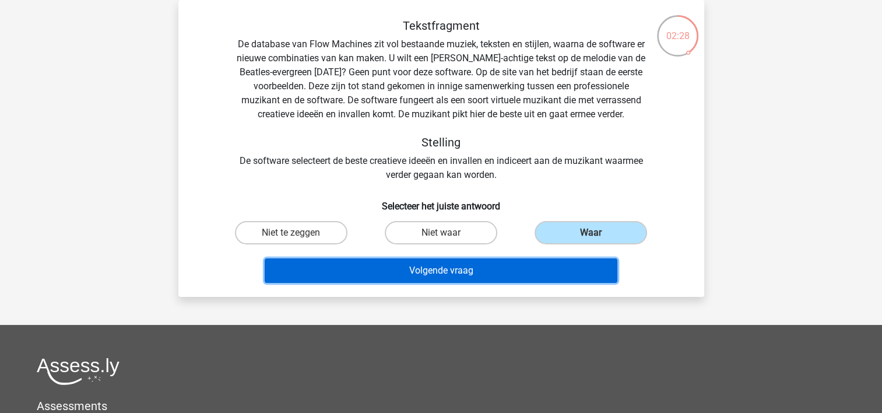
click at [527, 274] on button "Volgende vraag" at bounding box center [441, 270] width 353 height 24
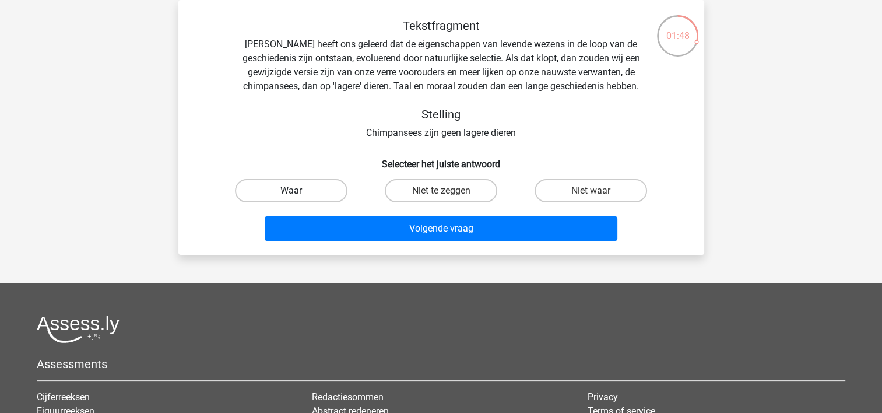
drag, startPoint x: 277, startPoint y: 191, endPoint x: 284, endPoint y: 191, distance: 6.4
click at [284, 191] on label "Waar" at bounding box center [291, 190] width 113 height 23
click at [291, 191] on input "Waar" at bounding box center [295, 195] width 8 height 8
radio input "true"
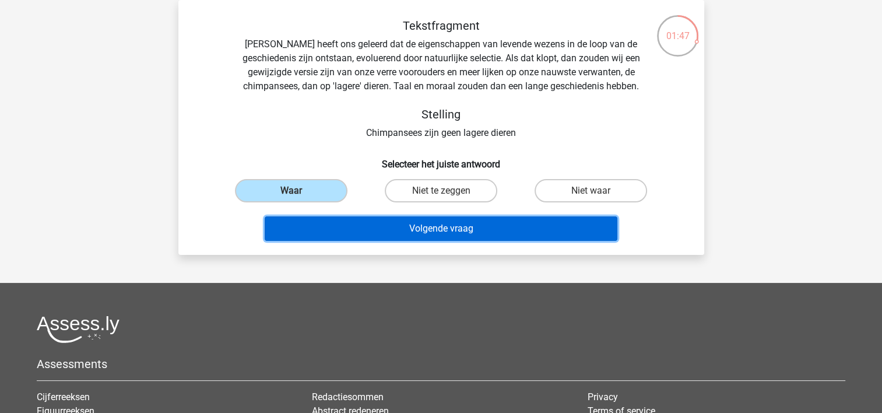
click at [342, 229] on button "Volgende vraag" at bounding box center [441, 228] width 353 height 24
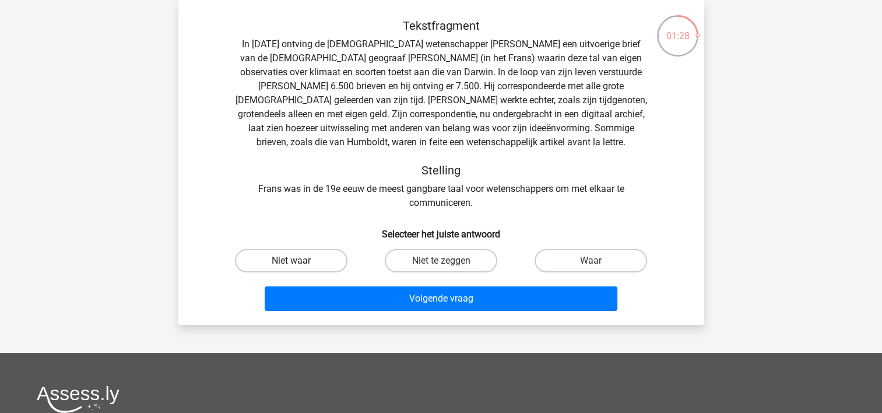
click at [320, 263] on label "Niet waar" at bounding box center [291, 260] width 113 height 23
click at [298, 263] on input "Niet waar" at bounding box center [295, 265] width 8 height 8
radio input "true"
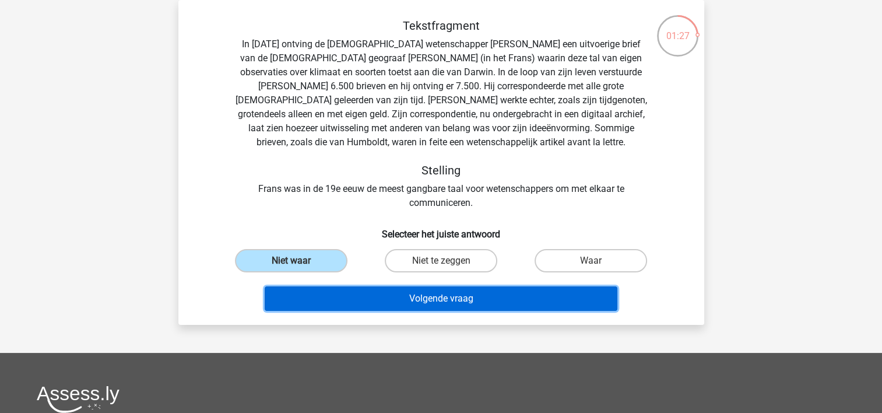
click at [398, 303] on button "Volgende vraag" at bounding box center [441, 298] width 353 height 24
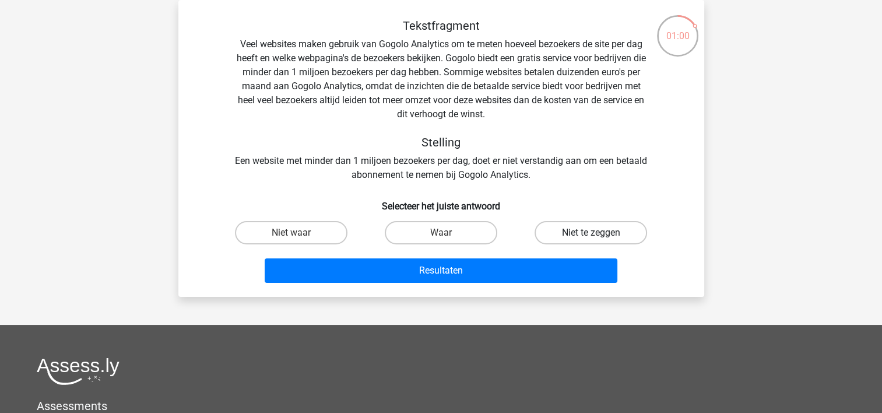
click at [565, 230] on label "Niet te zeggen" at bounding box center [591, 232] width 113 height 23
click at [591, 233] on input "Niet te zeggen" at bounding box center [595, 237] width 8 height 8
radio input "true"
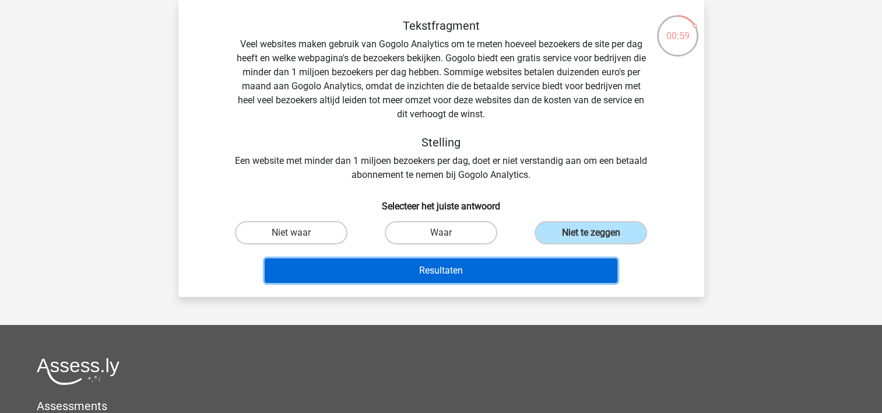
click at [543, 269] on button "Resultaten" at bounding box center [441, 270] width 353 height 24
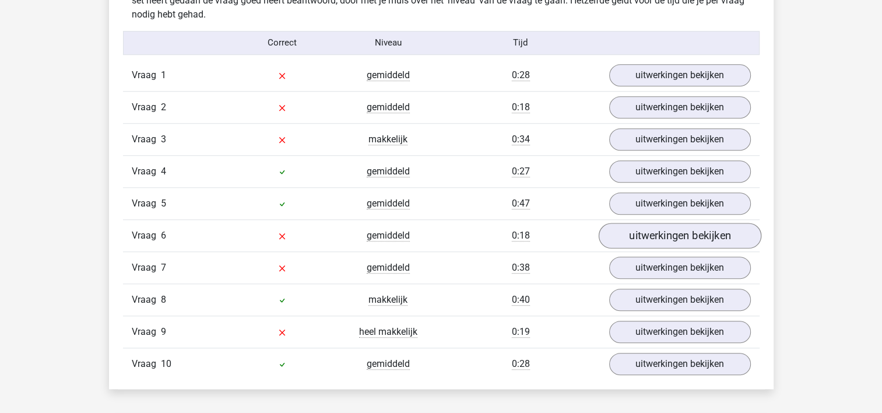
scroll to position [975, 0]
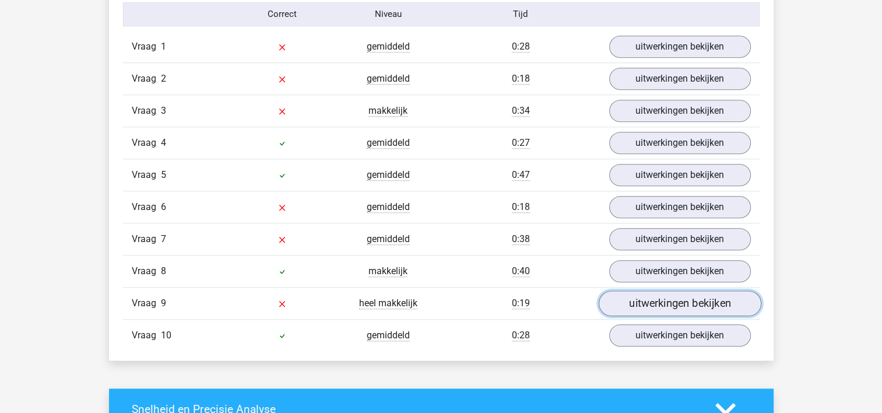
click at [655, 297] on link "uitwerkingen bekijken" at bounding box center [679, 303] width 163 height 26
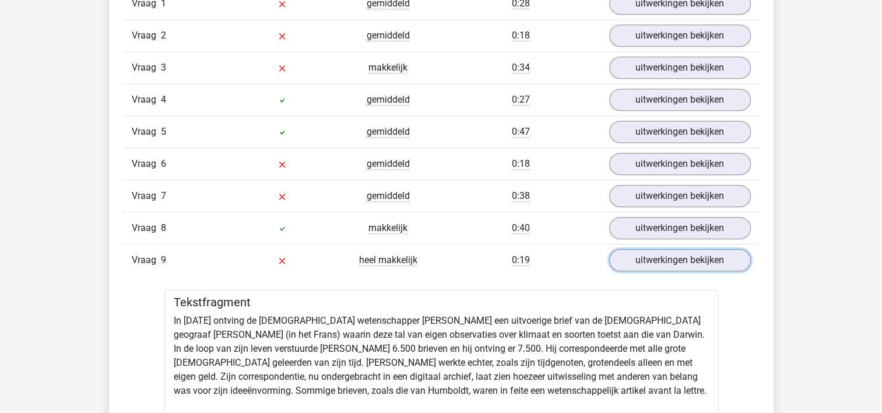
scroll to position [1018, 0]
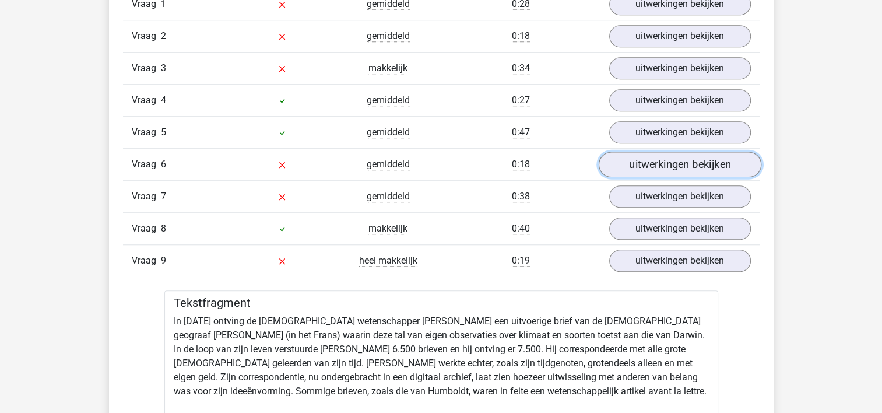
click at [679, 160] on link "uitwerkingen bekijken" at bounding box center [679, 165] width 163 height 26
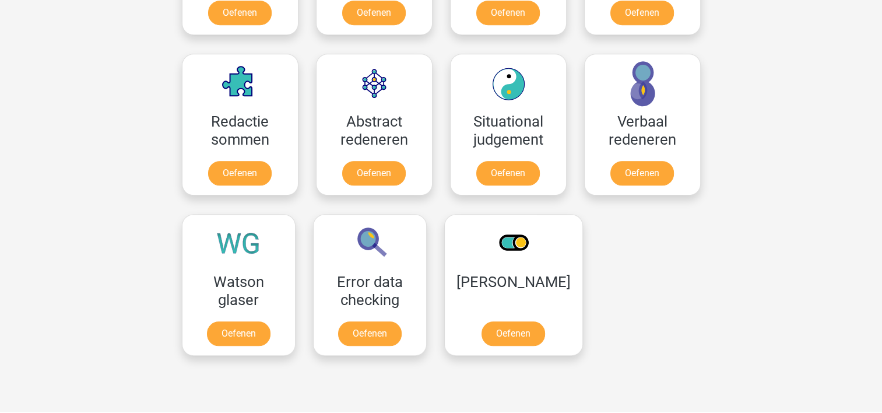
scroll to position [895, 0]
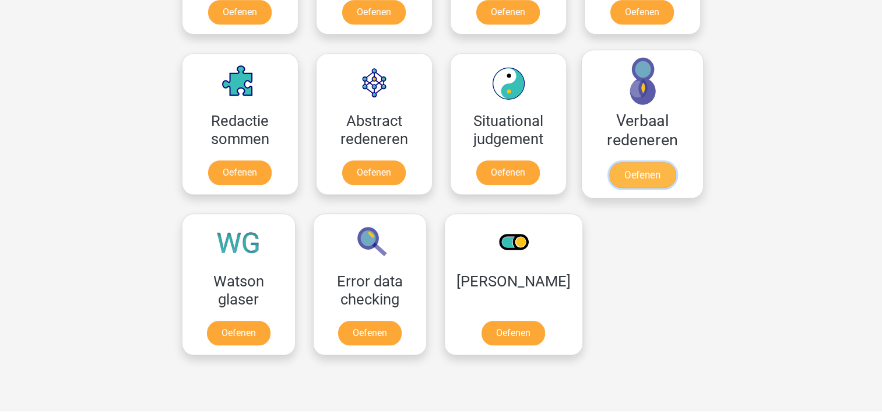
click at [635, 172] on link "Oefenen" at bounding box center [642, 175] width 66 height 26
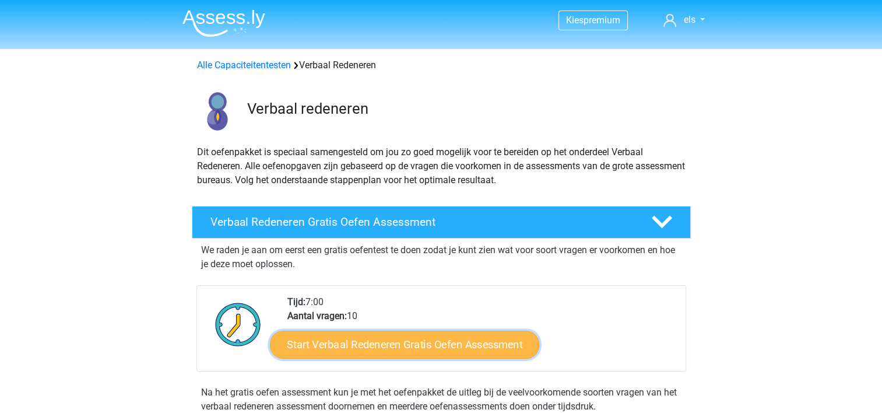
click at [407, 342] on link "Start Verbaal Redeneren Gratis Oefen Assessment" at bounding box center [404, 345] width 269 height 28
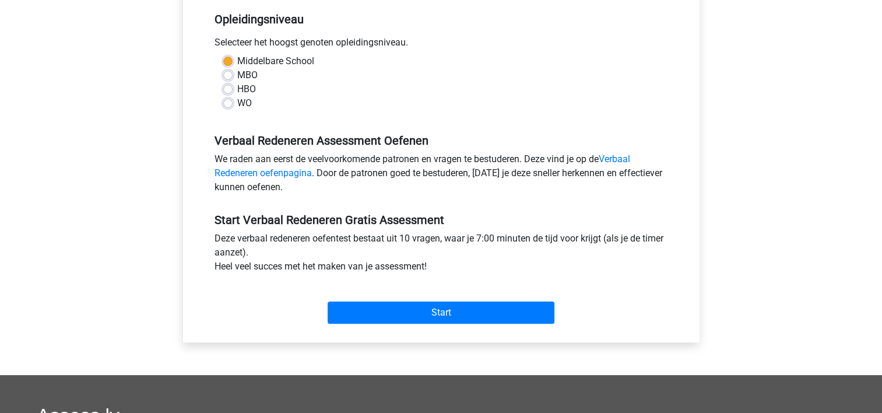
scroll to position [336, 0]
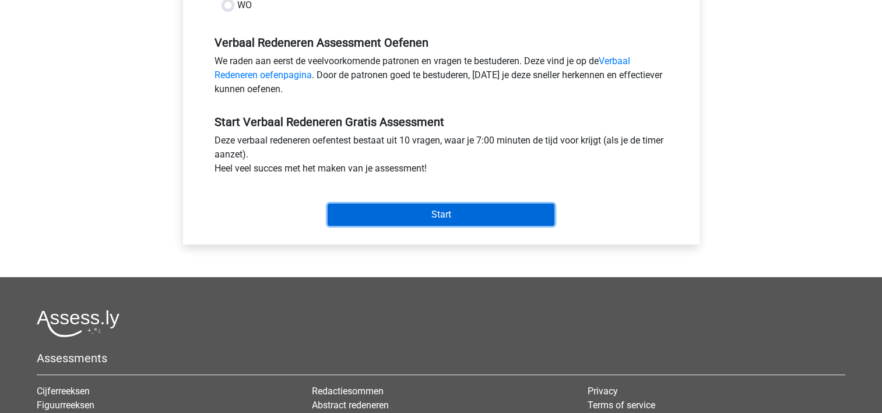
click at [470, 222] on input "Start" at bounding box center [441, 214] width 227 height 22
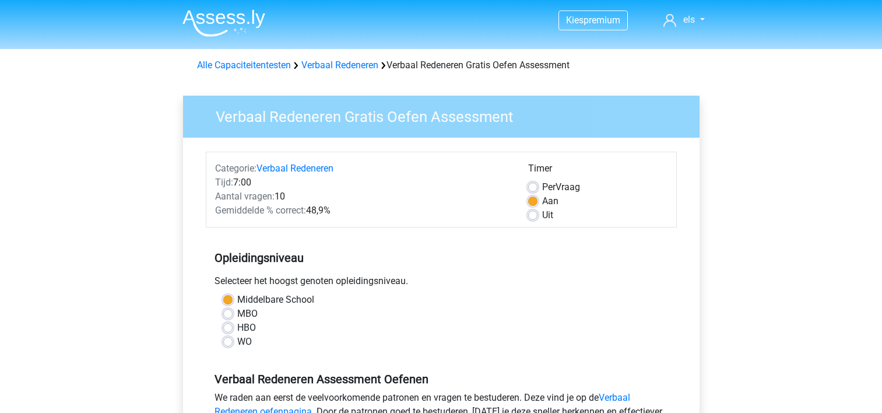
scroll to position [336, 0]
